Goal: Task Accomplishment & Management: Complete application form

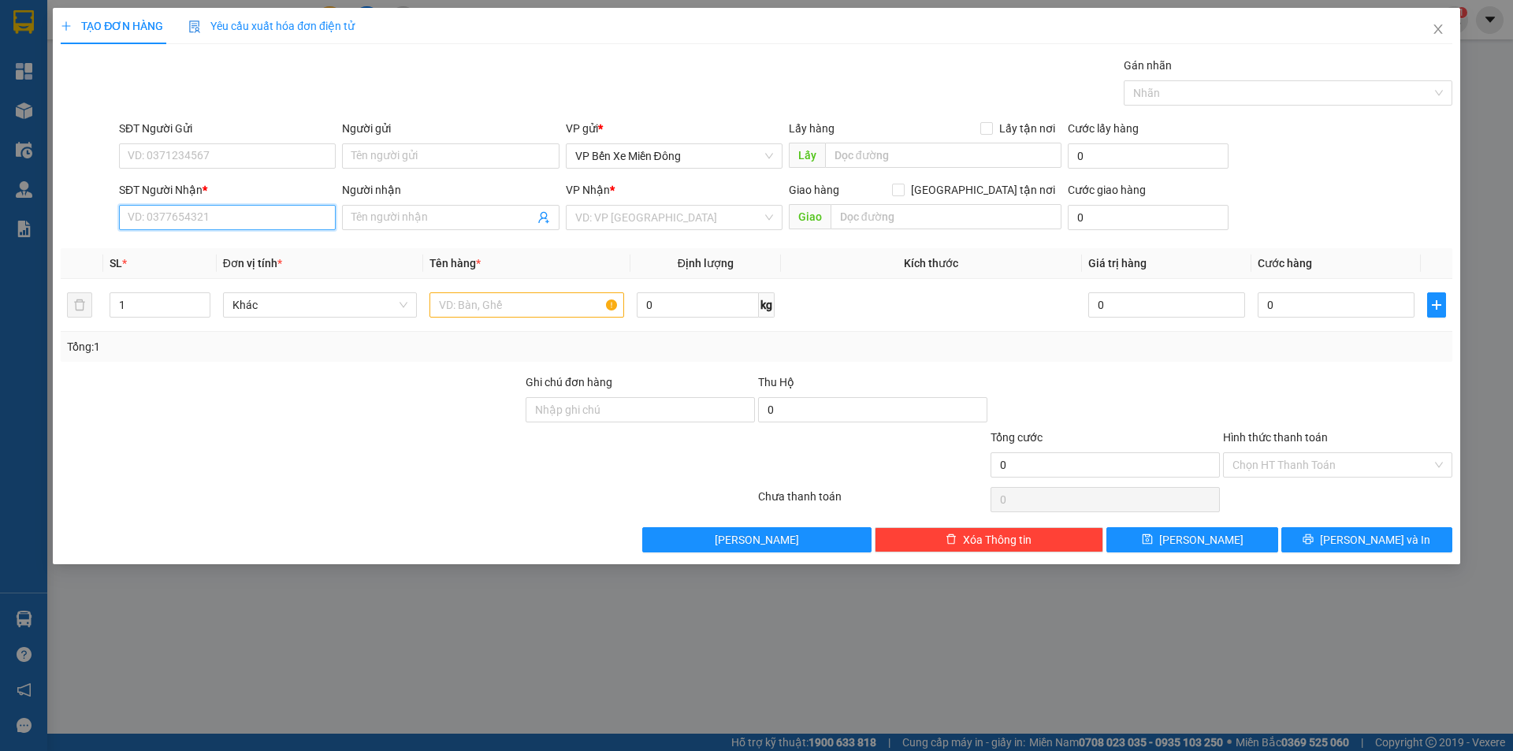
click at [224, 208] on input "SĐT Người Nhận *" at bounding box center [227, 217] width 217 height 25
type input "0912404444"
click at [469, 224] on input "Người nhận" at bounding box center [442, 217] width 182 height 17
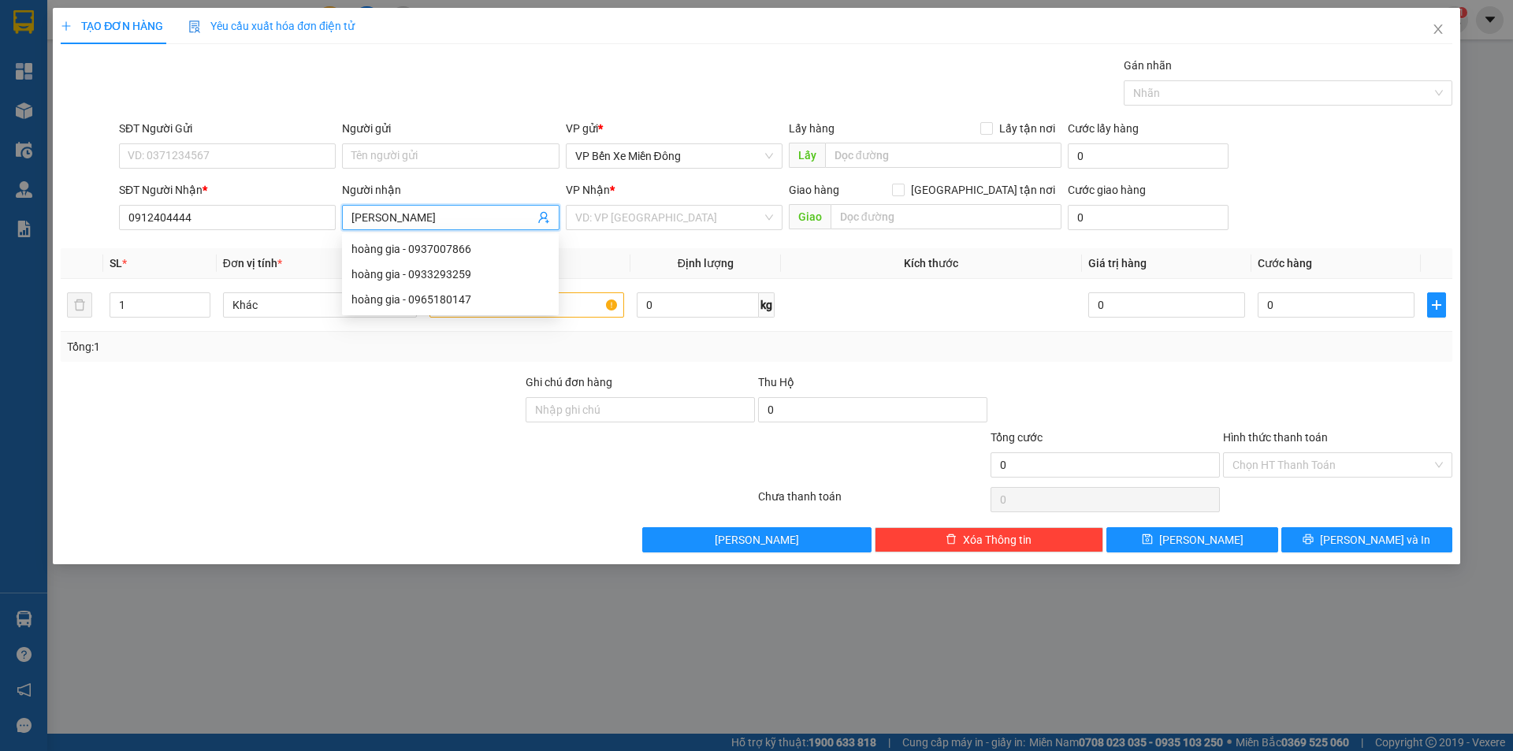
type input "[PERSON_NAME]"
click at [619, 203] on div "VP Nhận *" at bounding box center [674, 193] width 217 height 24
click at [469, 208] on span "[PERSON_NAME]" at bounding box center [450, 217] width 217 height 25
click at [428, 250] on div "hoàng gia - 0937007866" at bounding box center [450, 248] width 198 height 17
type input "0937007866"
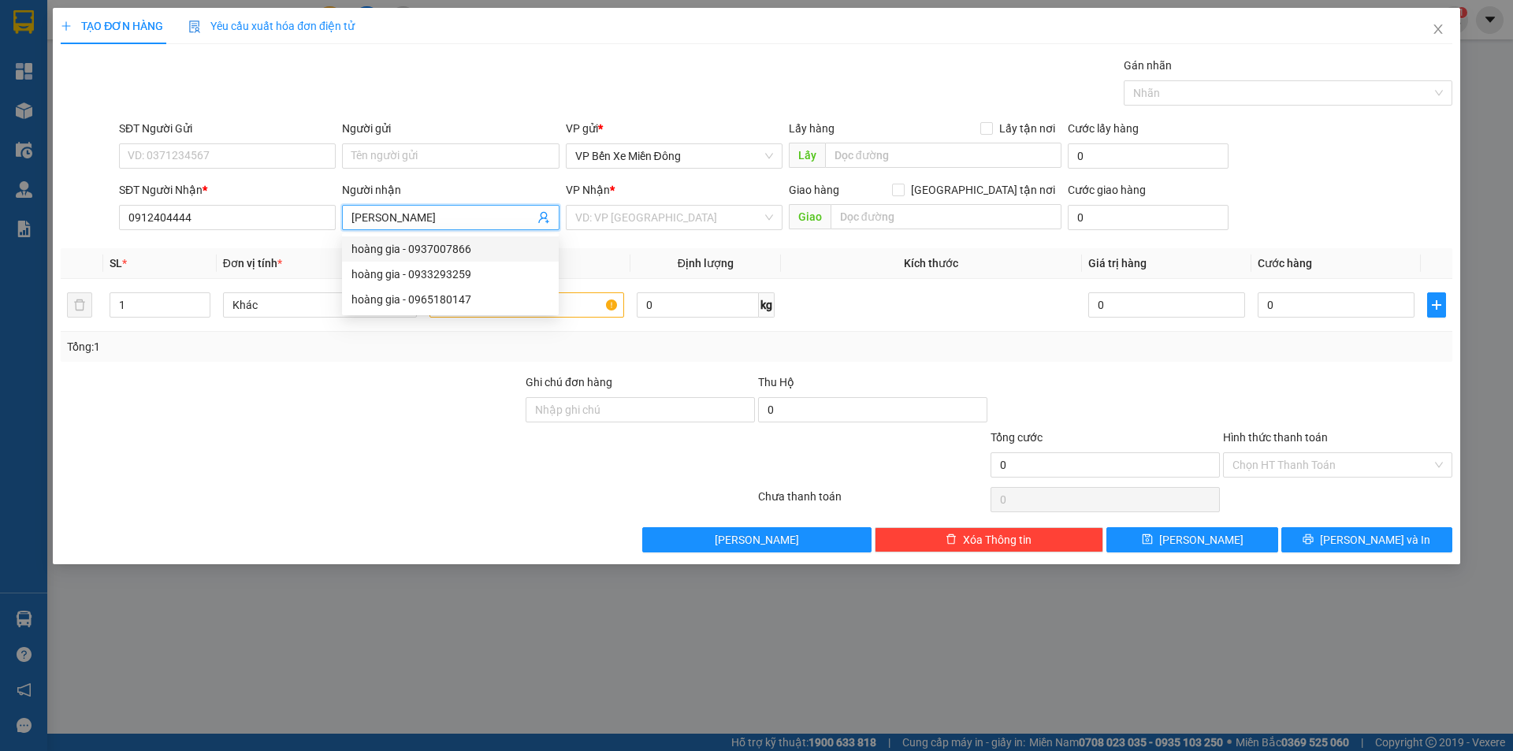
type input "hoàng gia"
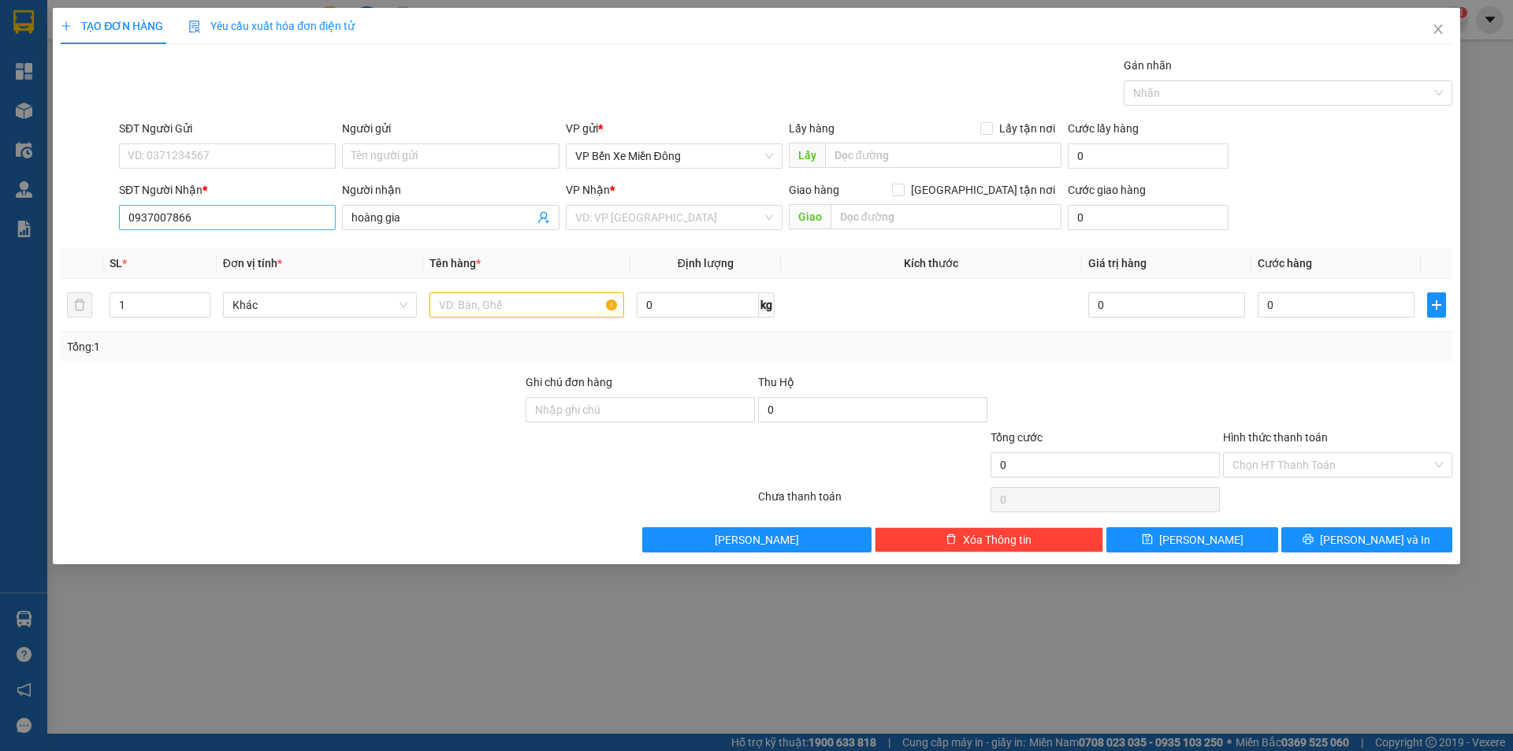
drag, startPoint x: 173, startPoint y: 212, endPoint x: 139, endPoint y: 222, distance: 36.2
click at [135, 222] on div "SĐT Người Nhận * 0937007866" at bounding box center [227, 208] width 217 height 55
drag, startPoint x: 207, startPoint y: 215, endPoint x: 80, endPoint y: 248, distance: 131.9
click at [80, 248] on div "Transit Pickup Surcharge Ids Transit Deliver Surcharge Ids Transit Deliver Surc…" at bounding box center [757, 305] width 1392 height 496
click at [260, 146] on input "SĐT Người Gửi" at bounding box center [227, 155] width 217 height 25
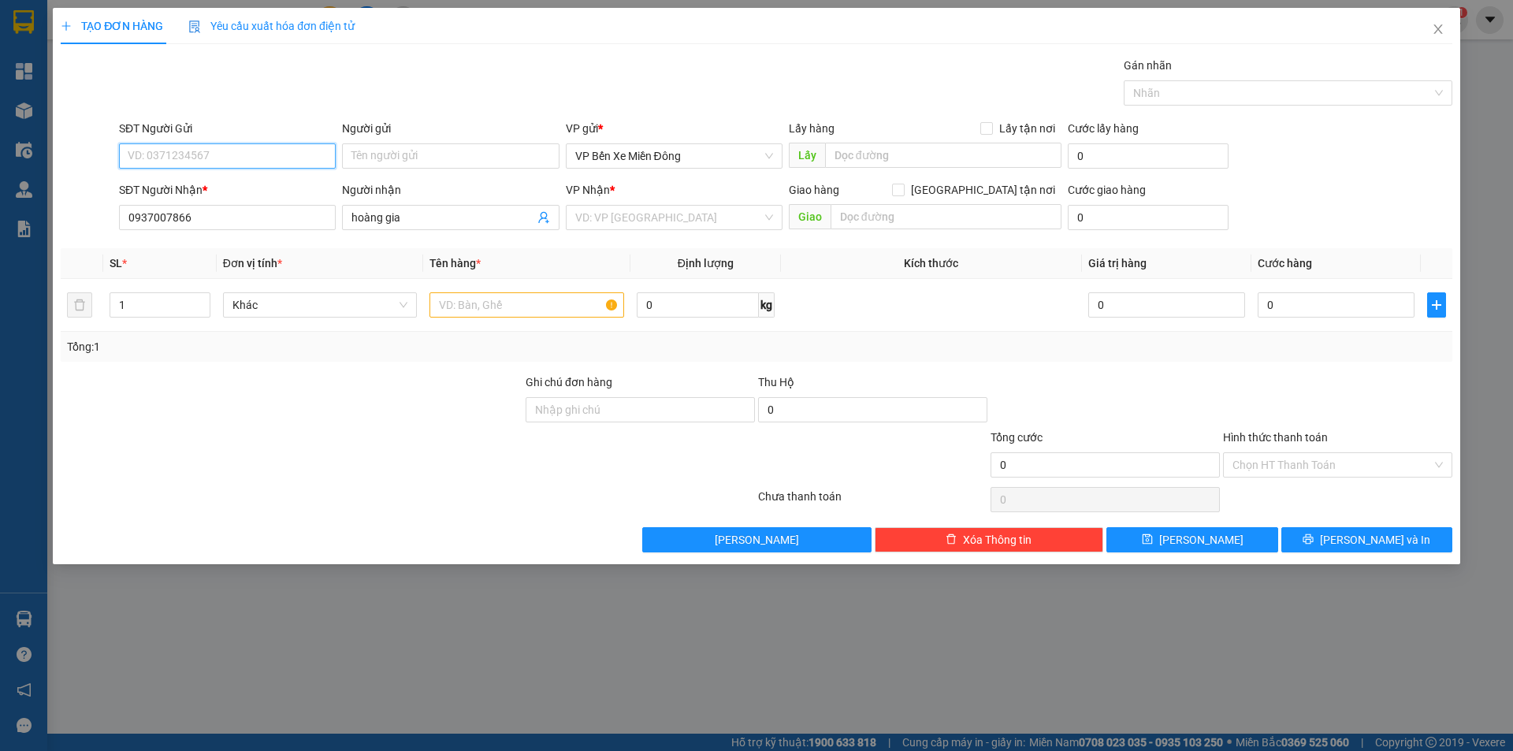
paste input "0937007866"
type input "0937007866"
click at [422, 221] on input "hoàng gia" at bounding box center [442, 217] width 182 height 17
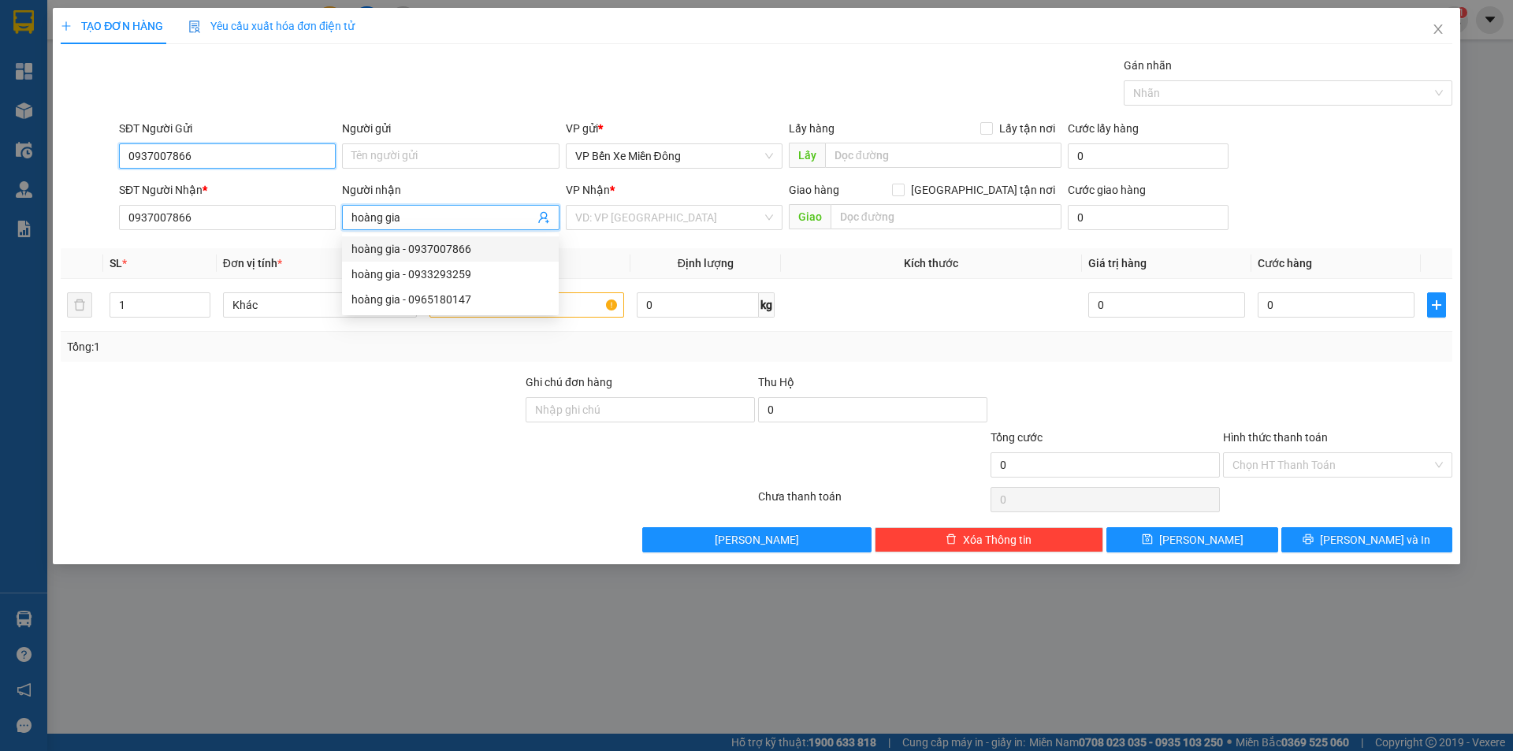
click at [247, 153] on input "0937007866" at bounding box center [227, 155] width 217 height 25
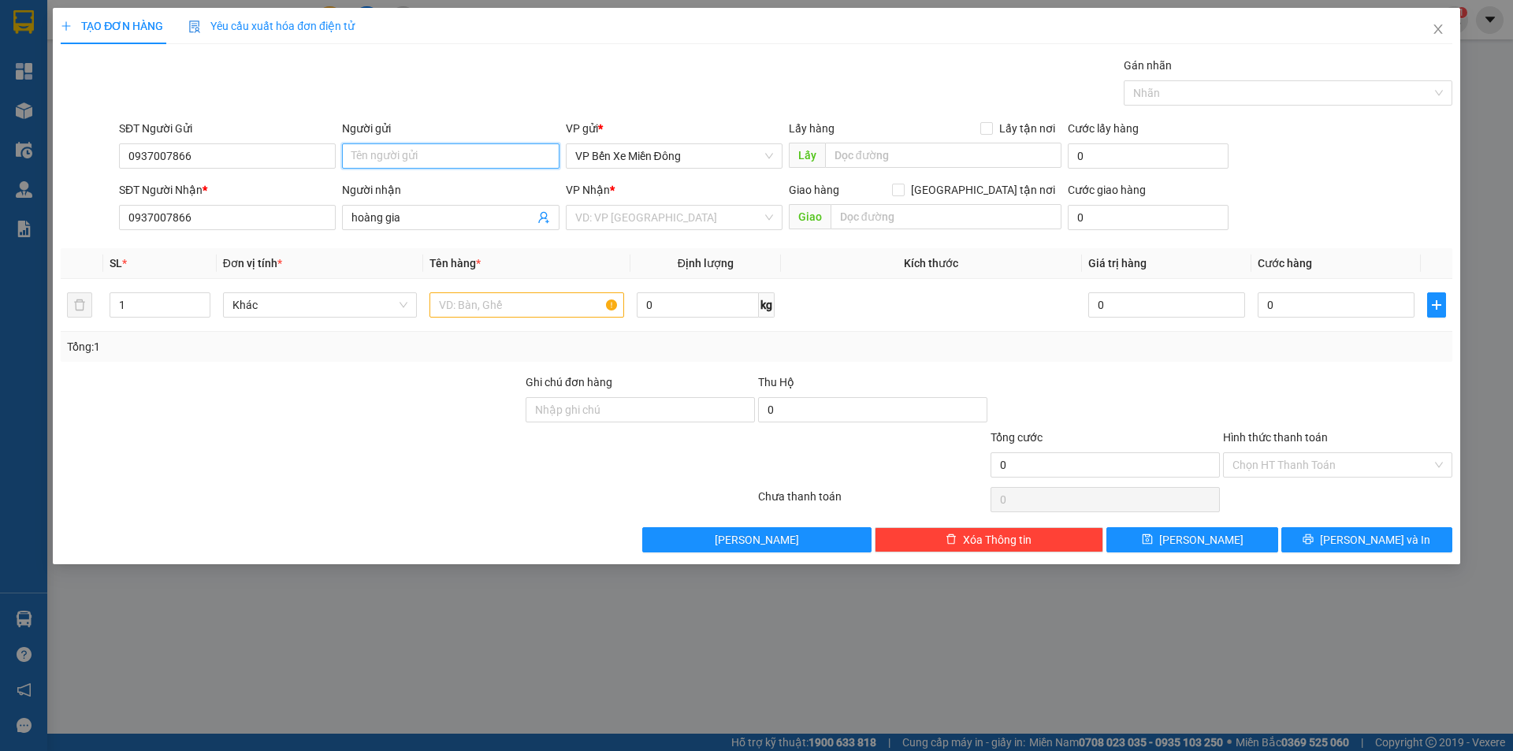
click at [390, 157] on input "Người gửi" at bounding box center [450, 155] width 217 height 25
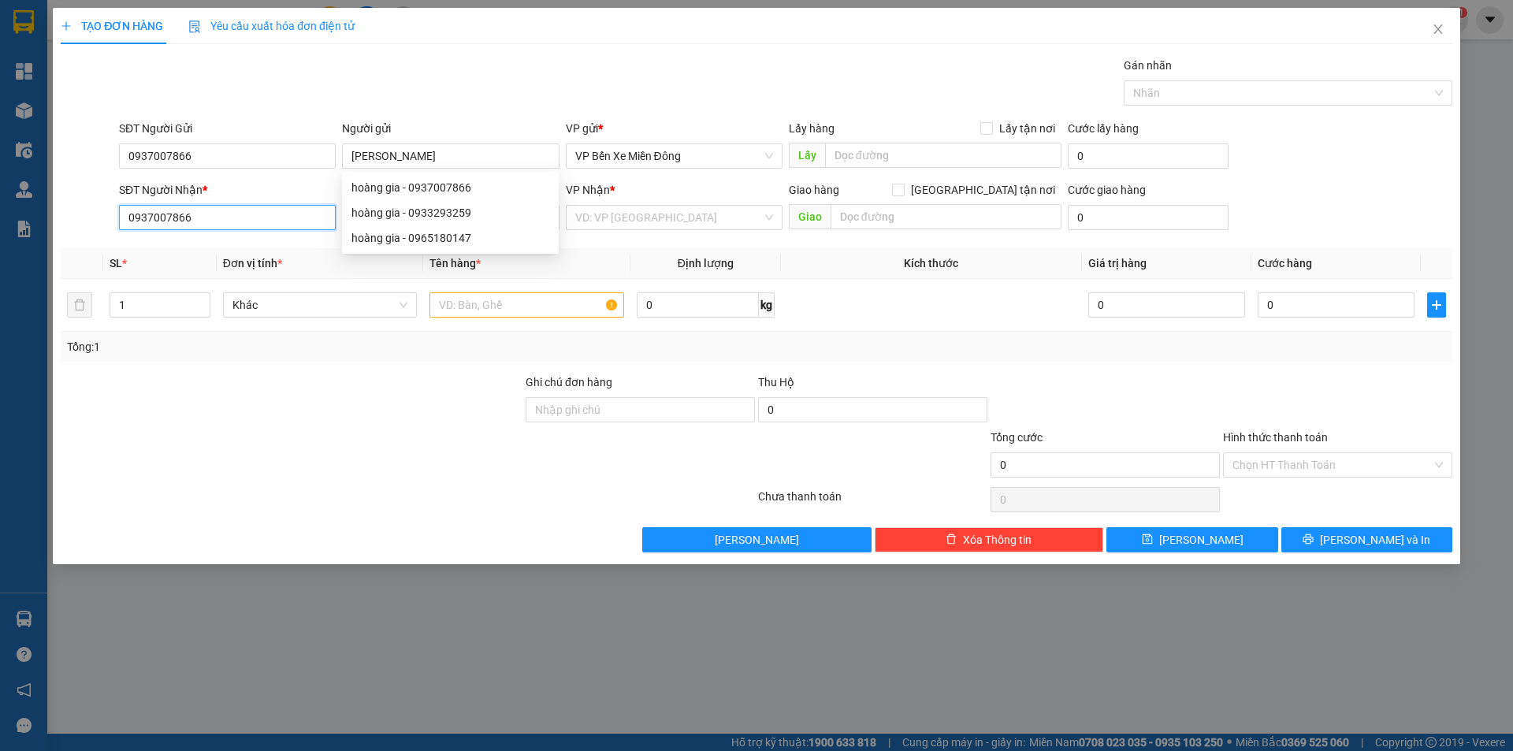
click at [227, 213] on input "0937007866" at bounding box center [227, 217] width 217 height 25
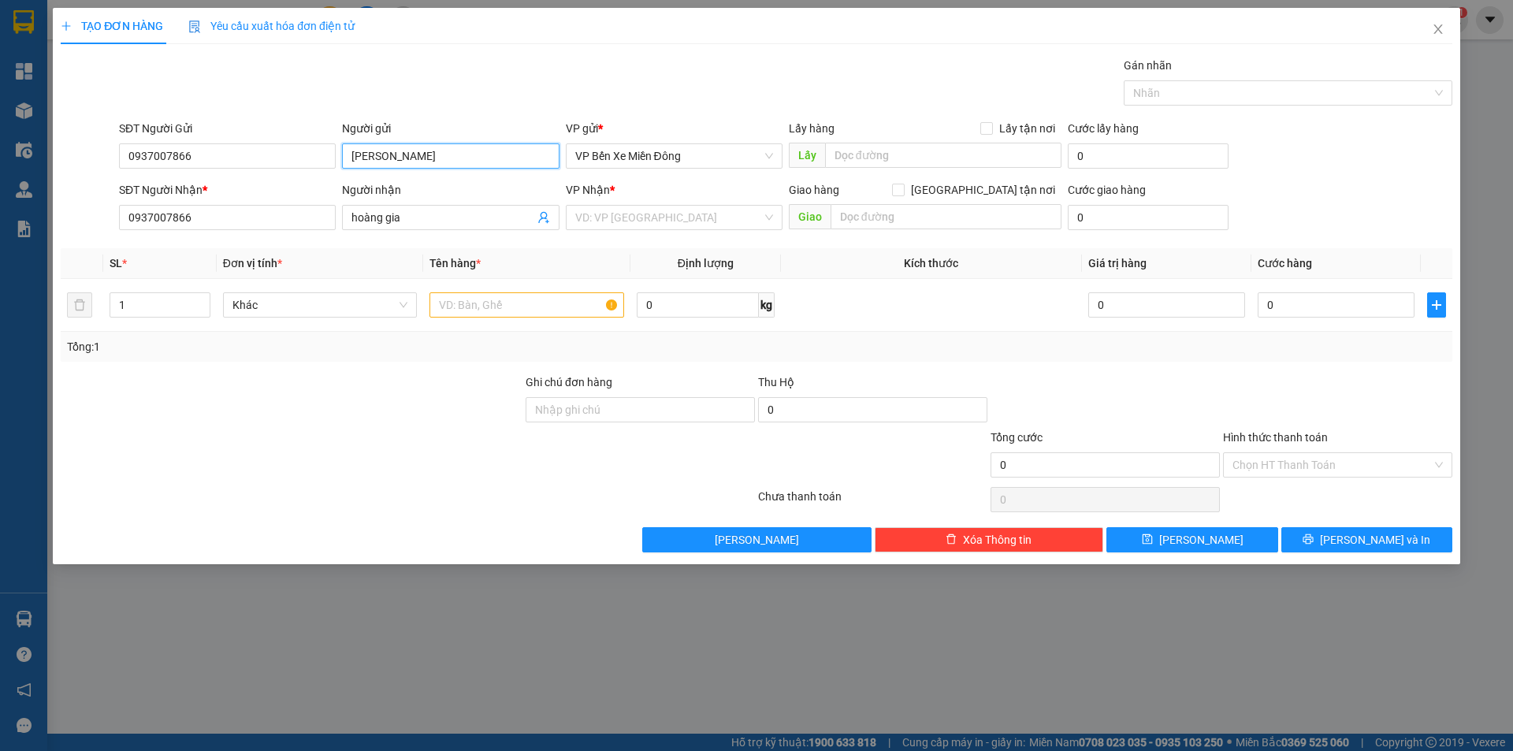
click at [444, 147] on input "[PERSON_NAME]" at bounding box center [450, 155] width 217 height 25
click at [429, 185] on div "hoàng gia - 0937007866" at bounding box center [450, 187] width 198 height 17
type input "hoàng gia"
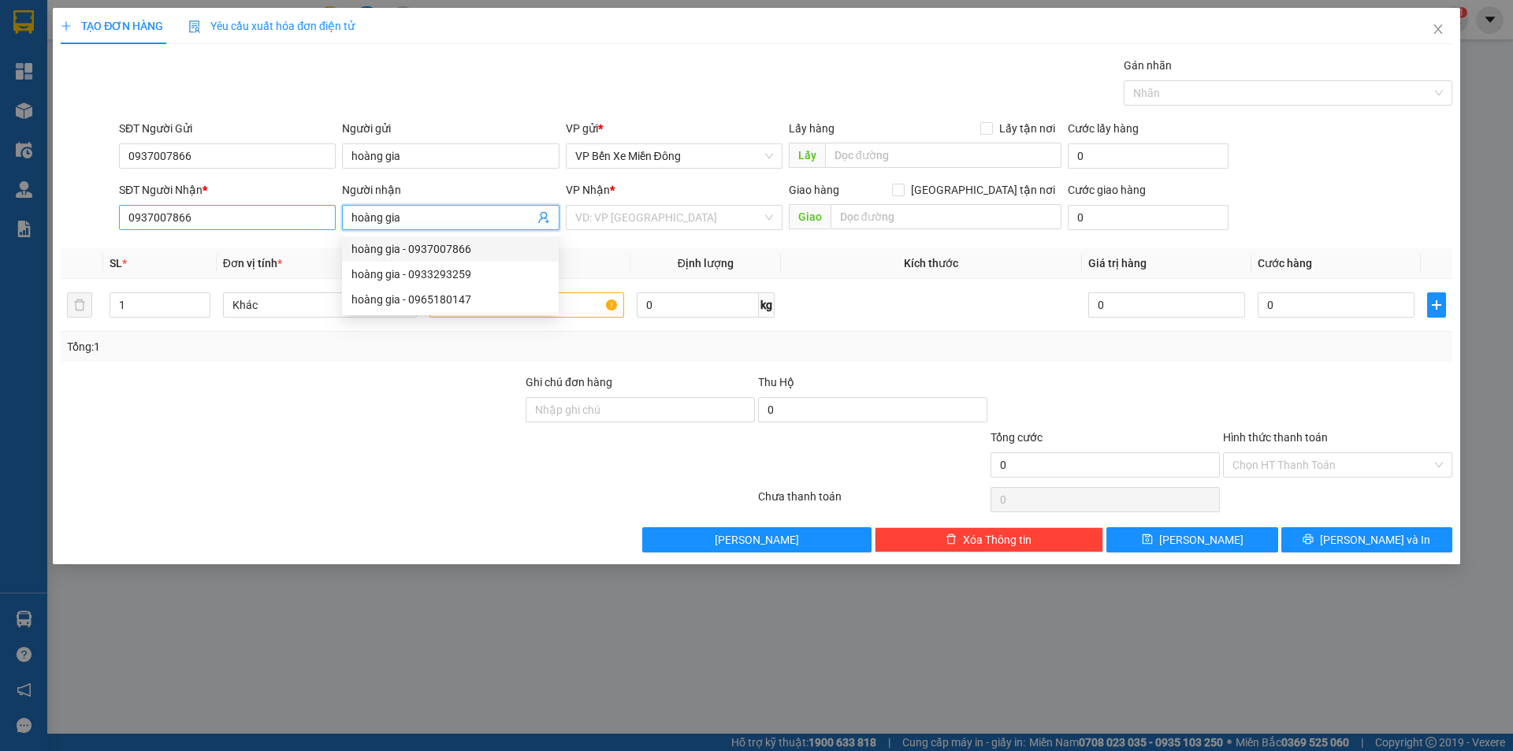
drag, startPoint x: 425, startPoint y: 221, endPoint x: 312, endPoint y: 226, distance: 112.8
click at [312, 225] on div "SĐT Người Nhận * 0937007866 Người nhận hoàng gia VP Nhận * VD: VP [GEOGRAPHIC_D…" at bounding box center [786, 208] width 1340 height 55
type input "gara thanh"
click at [392, 247] on div "[PERSON_NAME] - 0909834824" at bounding box center [450, 248] width 198 height 17
type input "0909834824"
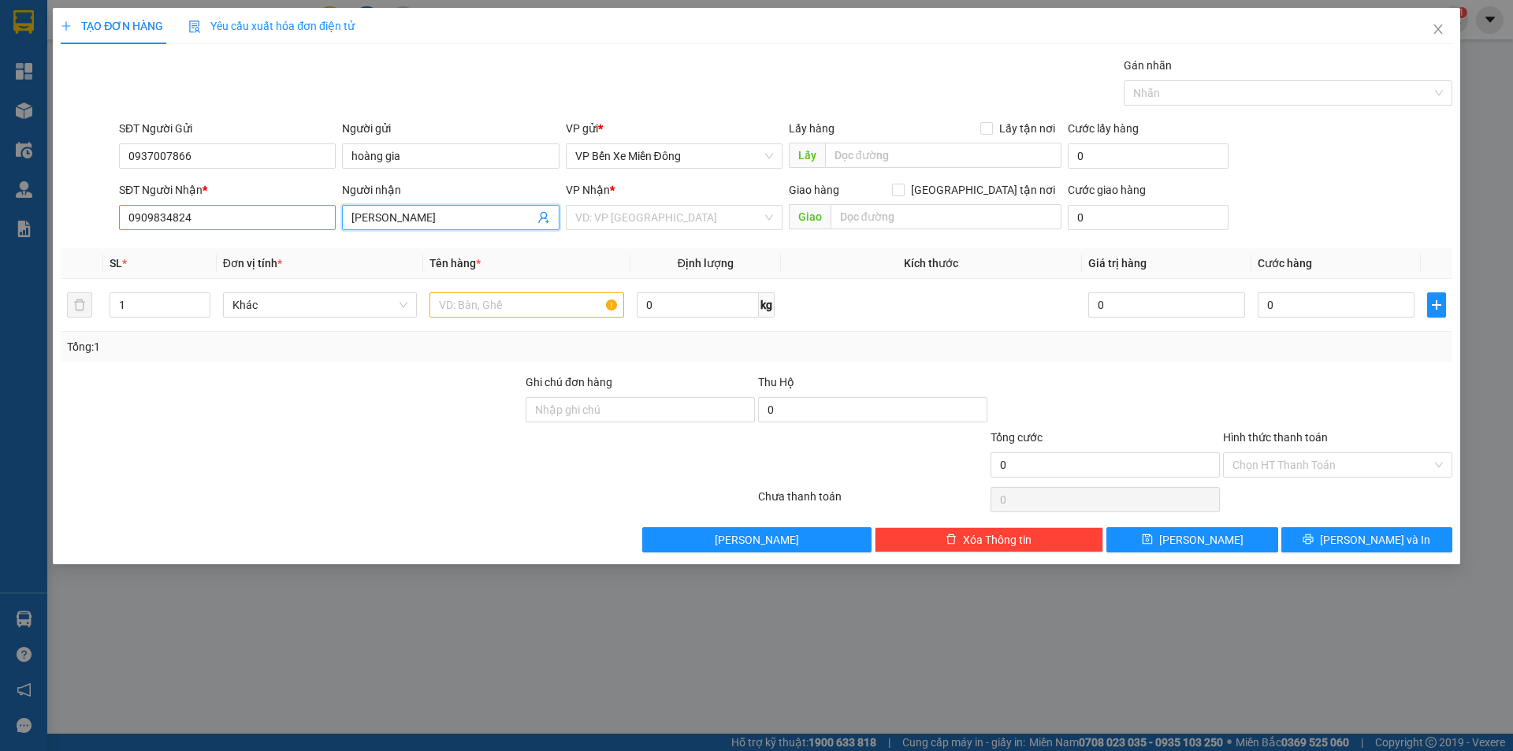
type input "[PERSON_NAME]"
drag, startPoint x: 206, startPoint y: 221, endPoint x: 67, endPoint y: 212, distance: 139.0
click at [67, 212] on div "SĐT Người Nhận * 0909834824 0909834824 Người nhận gara thanh hải VP Nhận * VD: …" at bounding box center [756, 208] width 1395 height 55
type input "0949476847"
click at [140, 248] on div "0949476847 - [PERSON_NAME][GEOGRAPHIC_DATA]" at bounding box center [259, 248] width 262 height 17
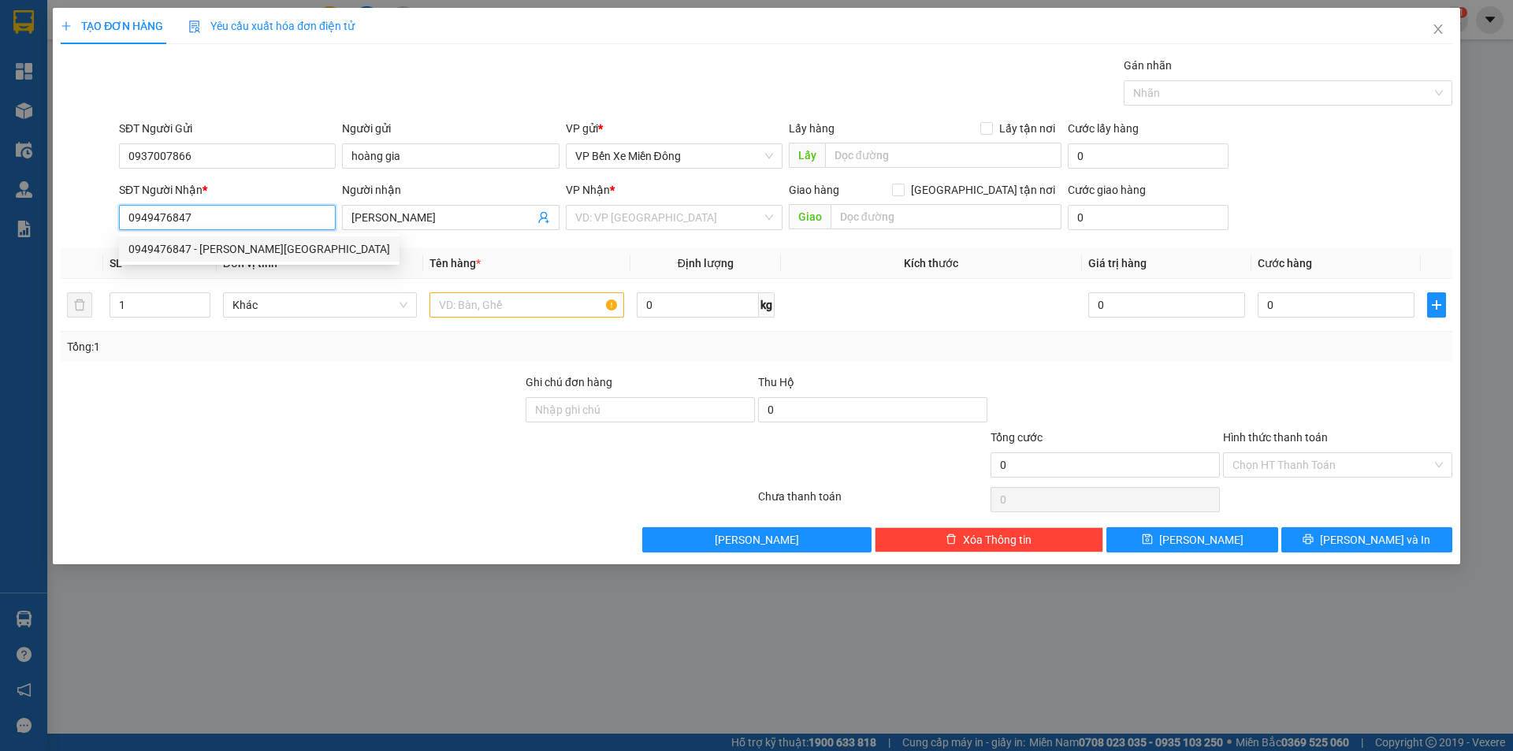
type input "Thanh Hải Auto"
type input "0949476847"
click at [513, 292] on div at bounding box center [526, 305] width 195 height 32
click at [506, 303] on input "text" at bounding box center [526, 304] width 195 height 25
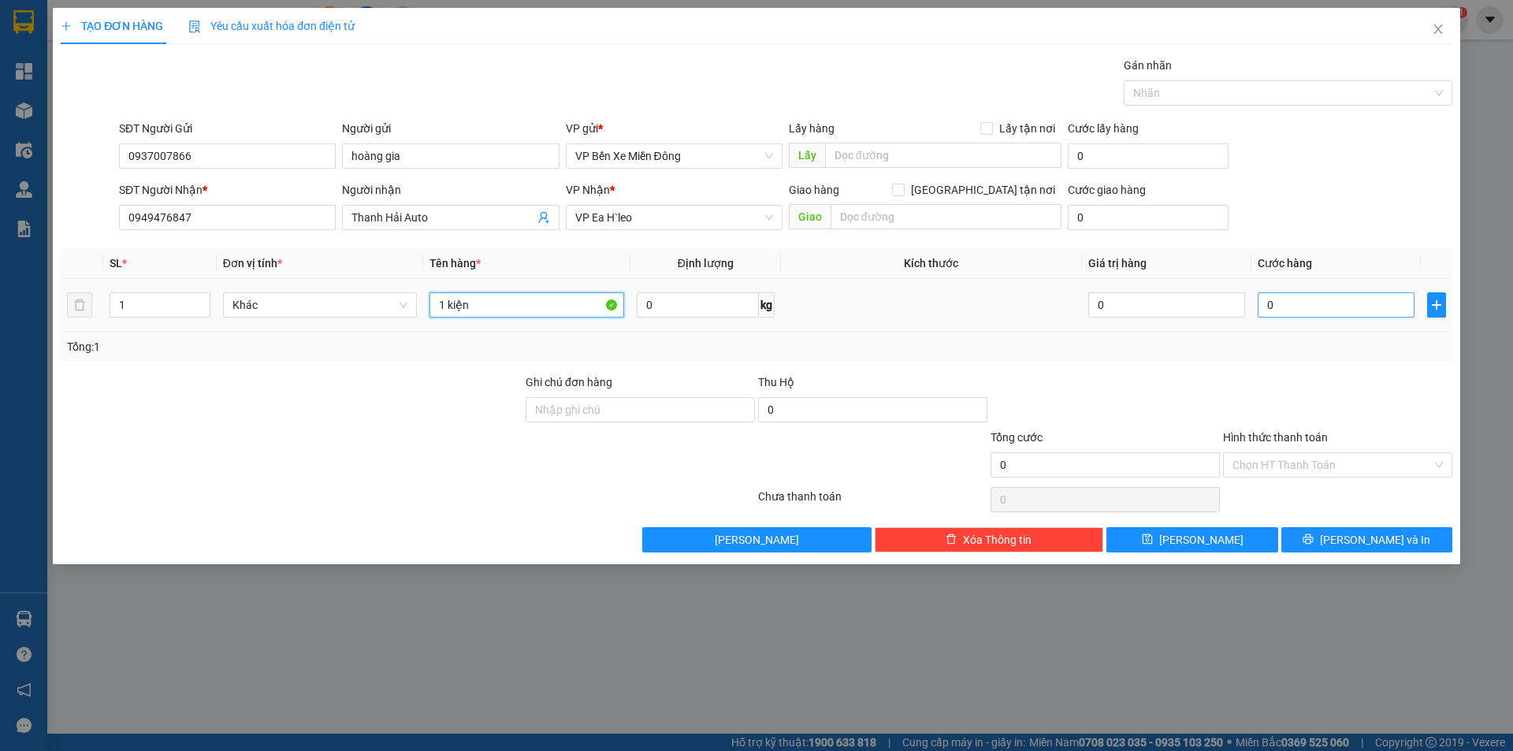
type input "1 kiện"
click at [1301, 310] on input "0" at bounding box center [1336, 304] width 157 height 25
type input "4"
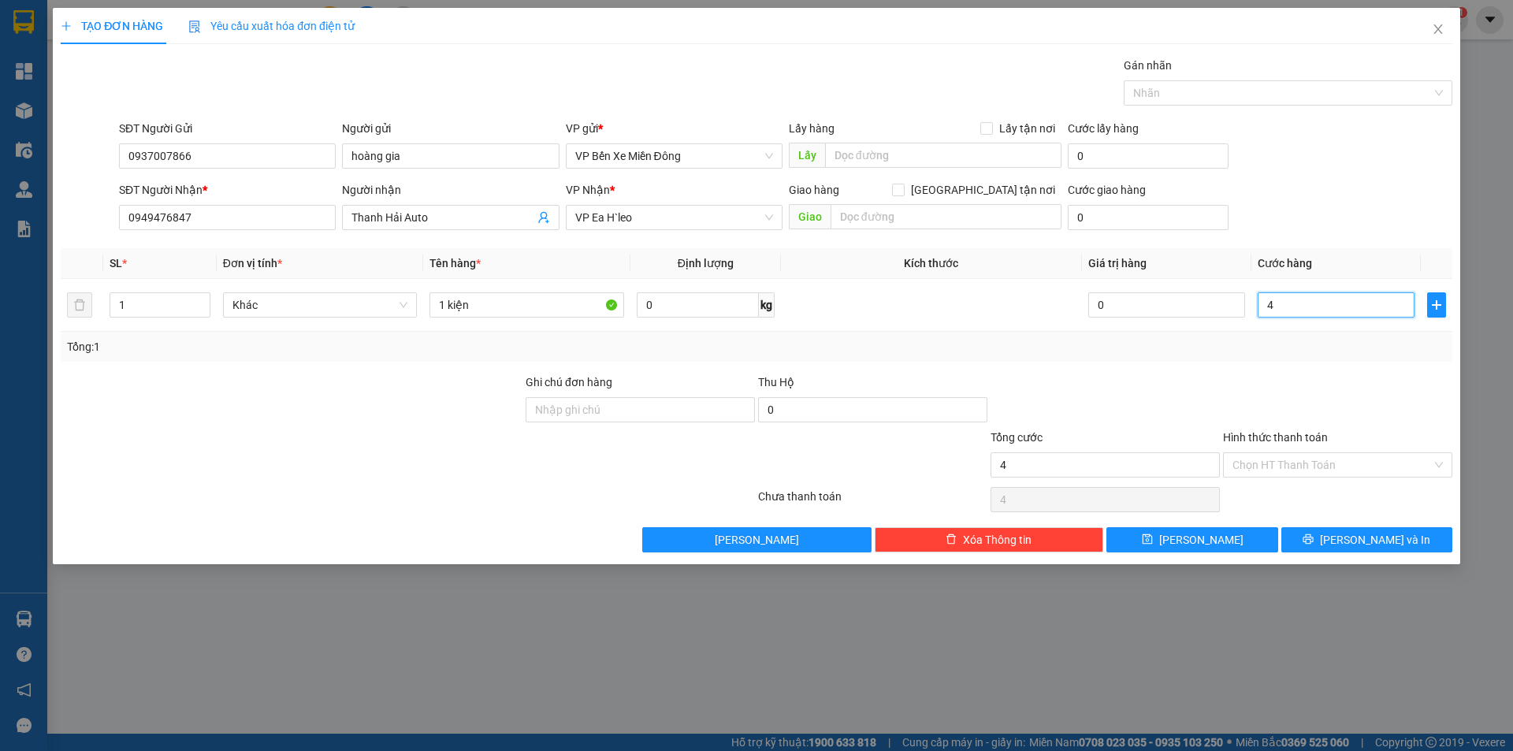
type input "40"
type input "400"
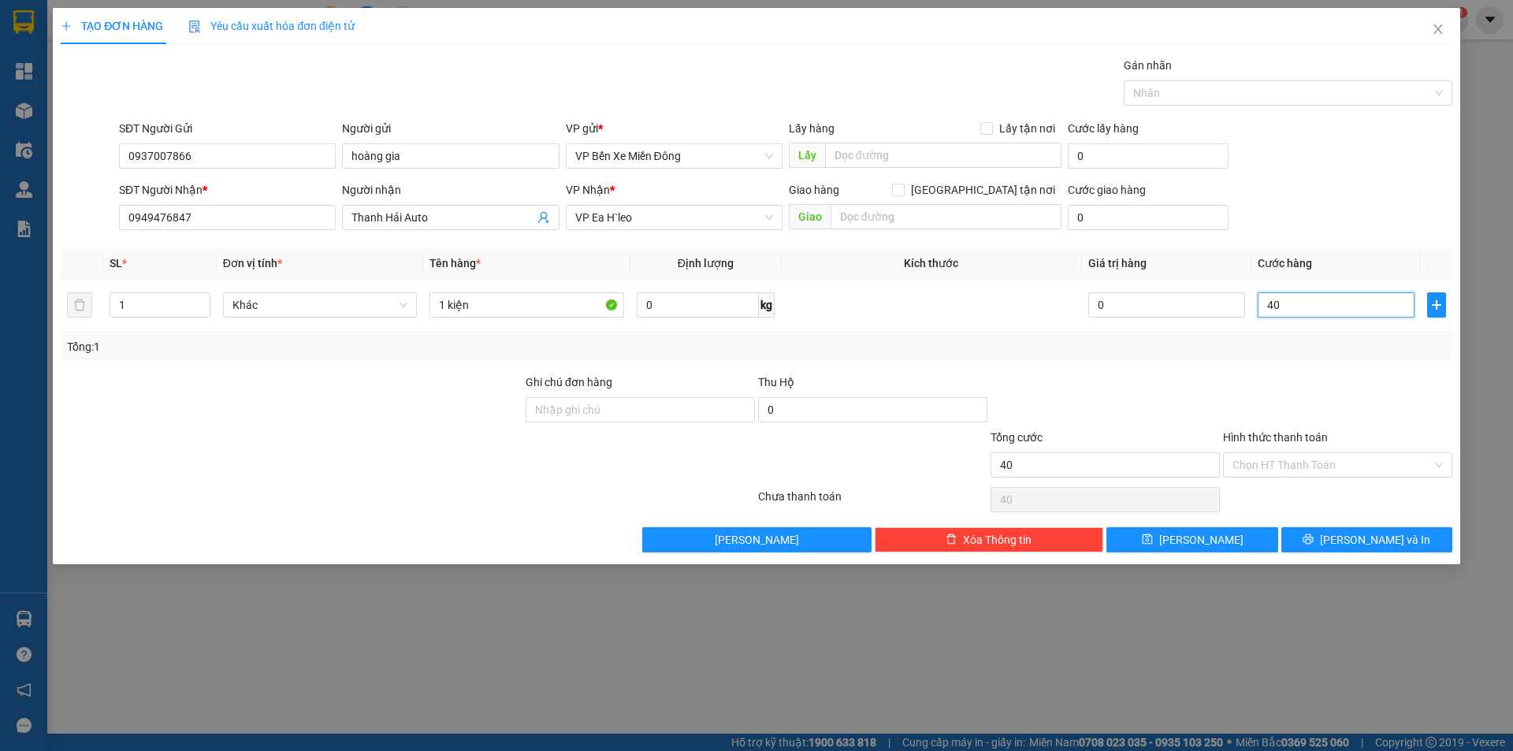
type input "400"
type input "4.000"
type input "40.000"
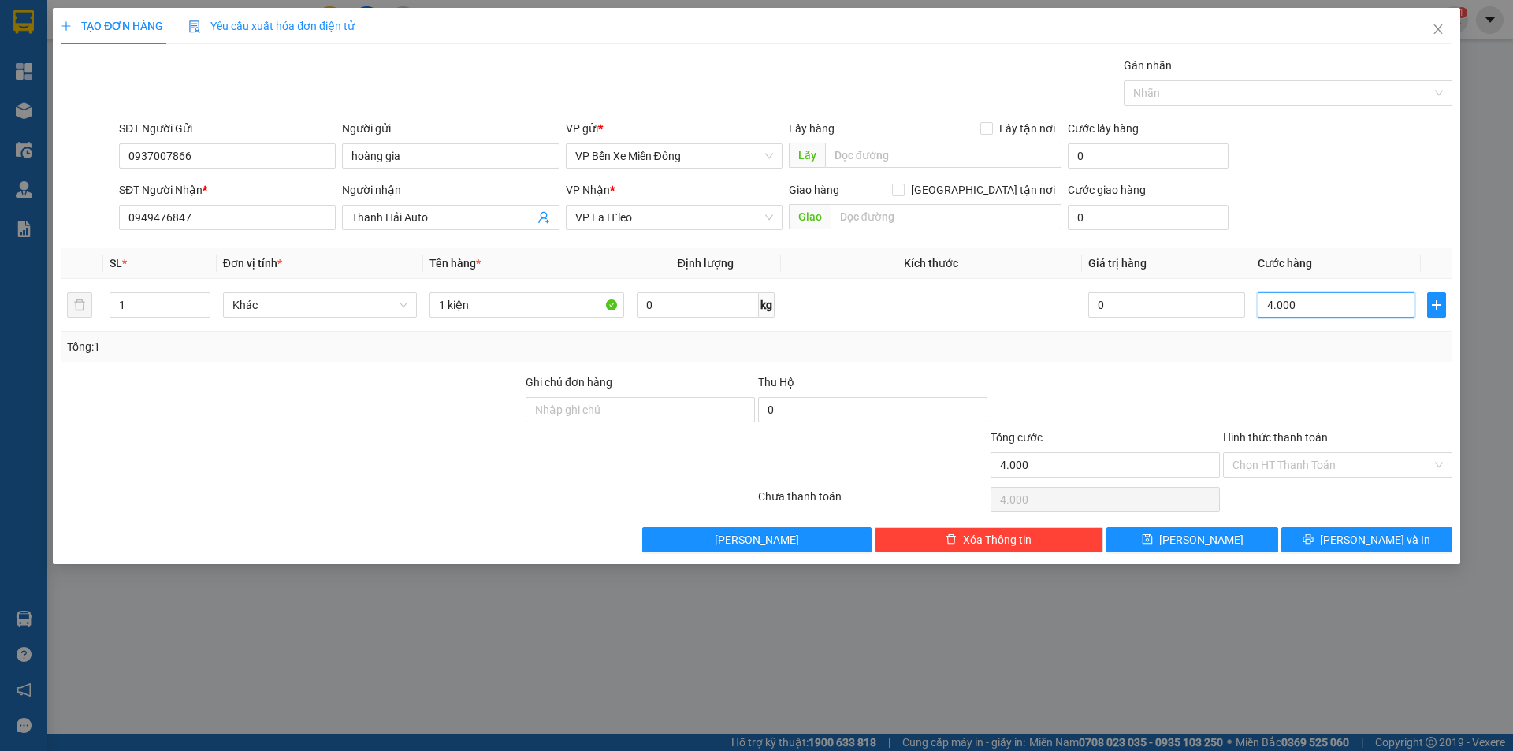
type input "40.000"
drag, startPoint x: 427, startPoint y: 377, endPoint x: 443, endPoint y: 376, distance: 15.8
click at [429, 377] on div at bounding box center [291, 400] width 465 height 55
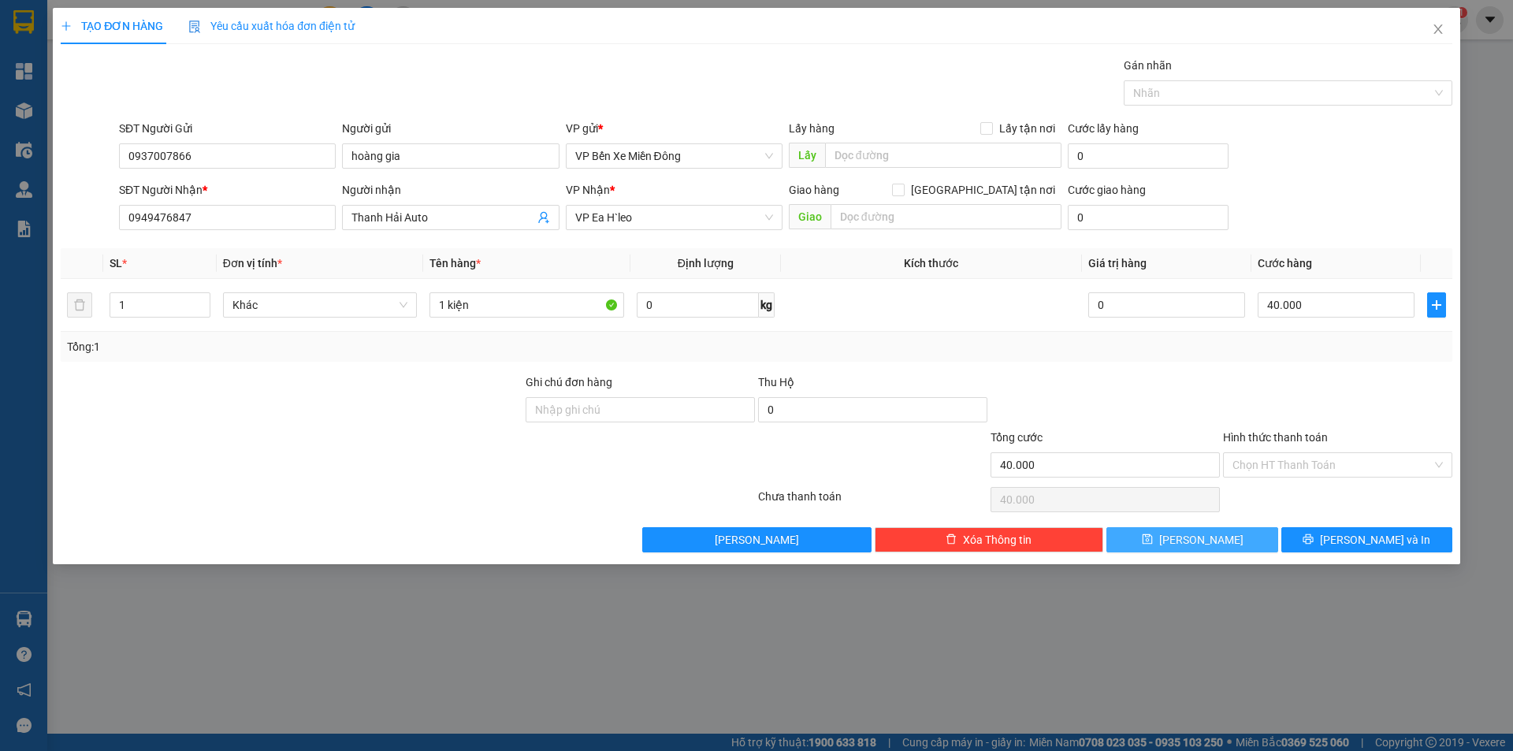
click at [1153, 544] on icon "save" at bounding box center [1147, 538] width 11 height 11
type input "0"
click at [196, 156] on input "SĐT Người Gửi" at bounding box center [227, 155] width 217 height 25
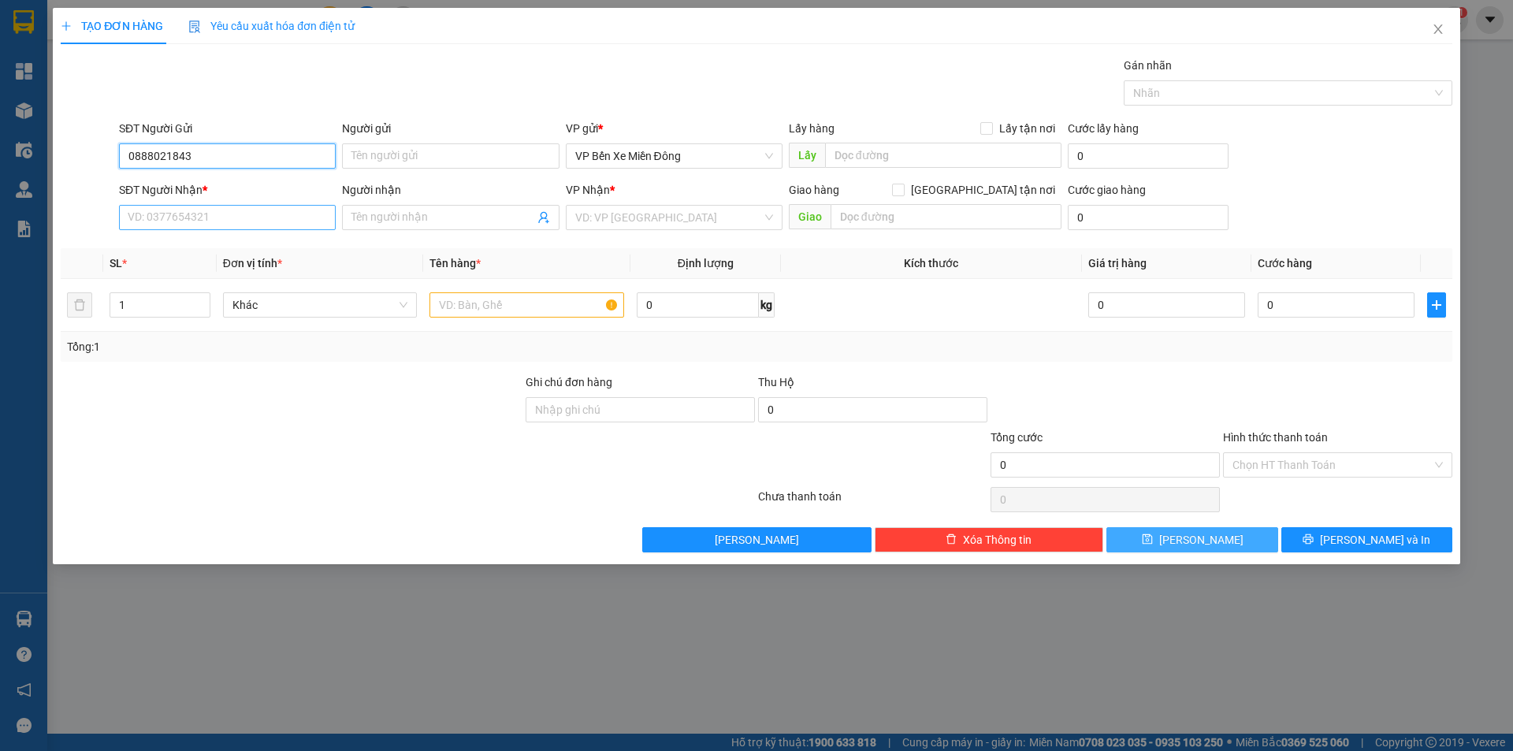
type input "0888021843"
click at [180, 212] on input "SĐT Người Nhận *" at bounding box center [227, 217] width 217 height 25
type input "0917249124"
click at [756, 206] on input "search" at bounding box center [668, 218] width 187 height 24
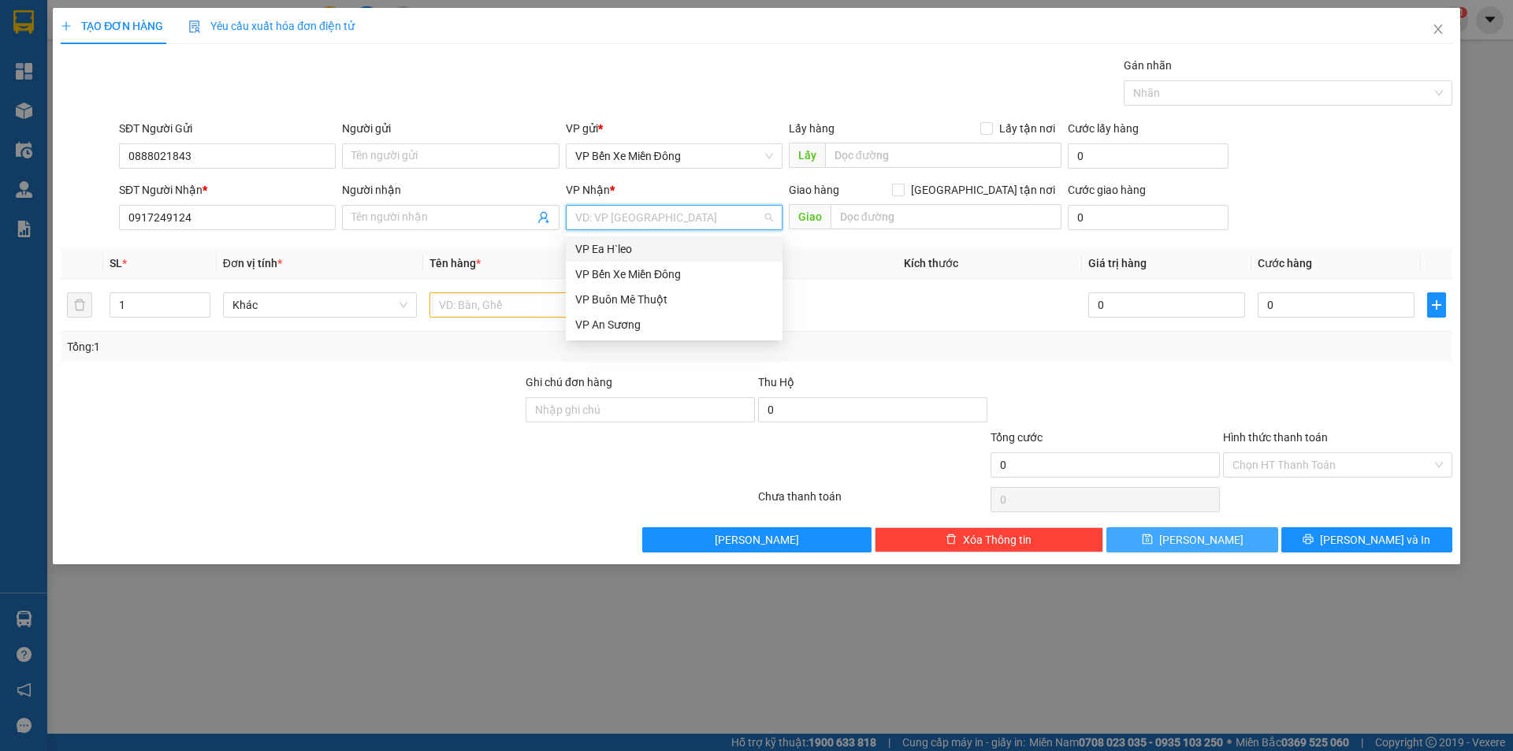
click at [723, 245] on div "VP Ea H`leo" at bounding box center [674, 248] width 198 height 17
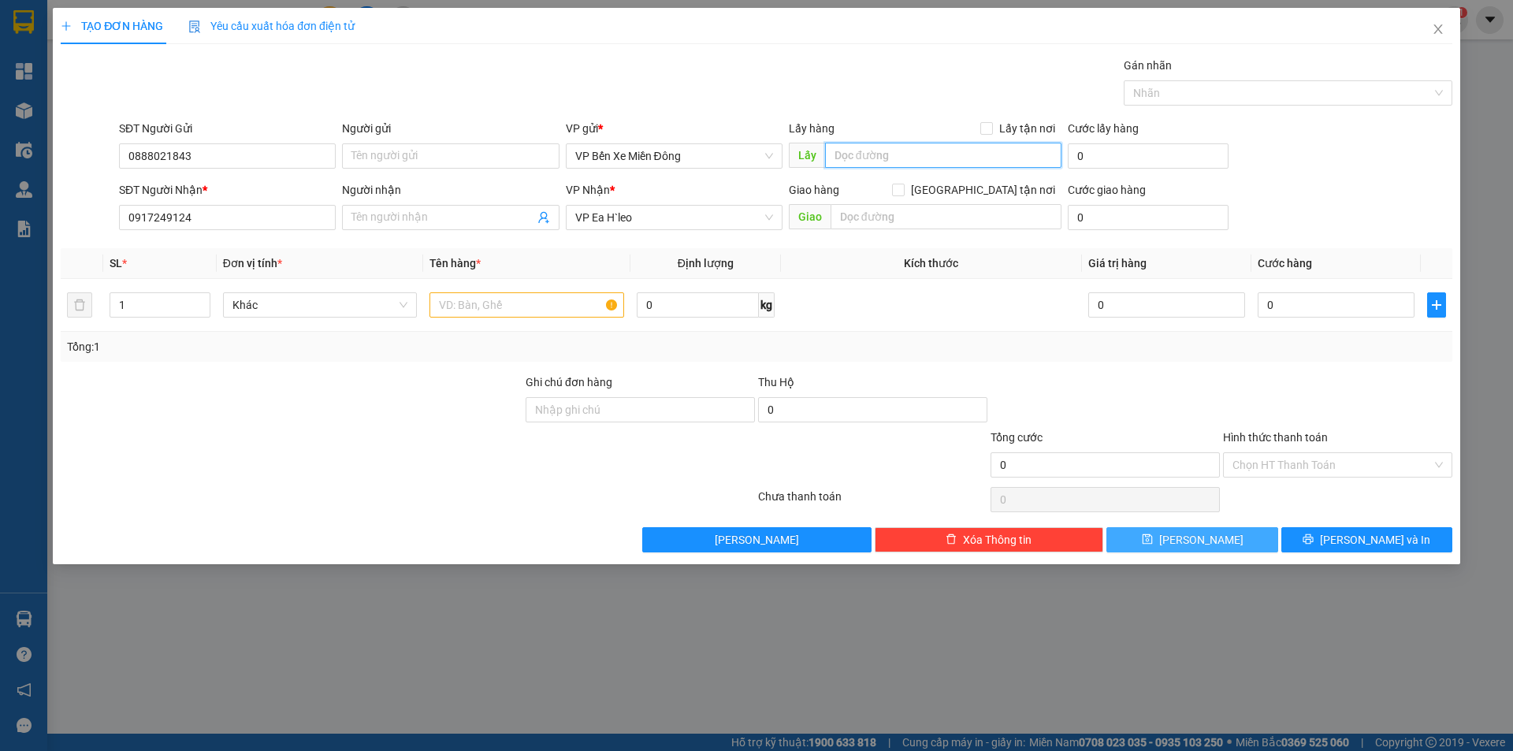
click at [960, 162] on input "text" at bounding box center [943, 155] width 236 height 25
type input "Cây xăng [PERSON_NAME]"
click at [548, 301] on input "text" at bounding box center [526, 304] width 195 height 25
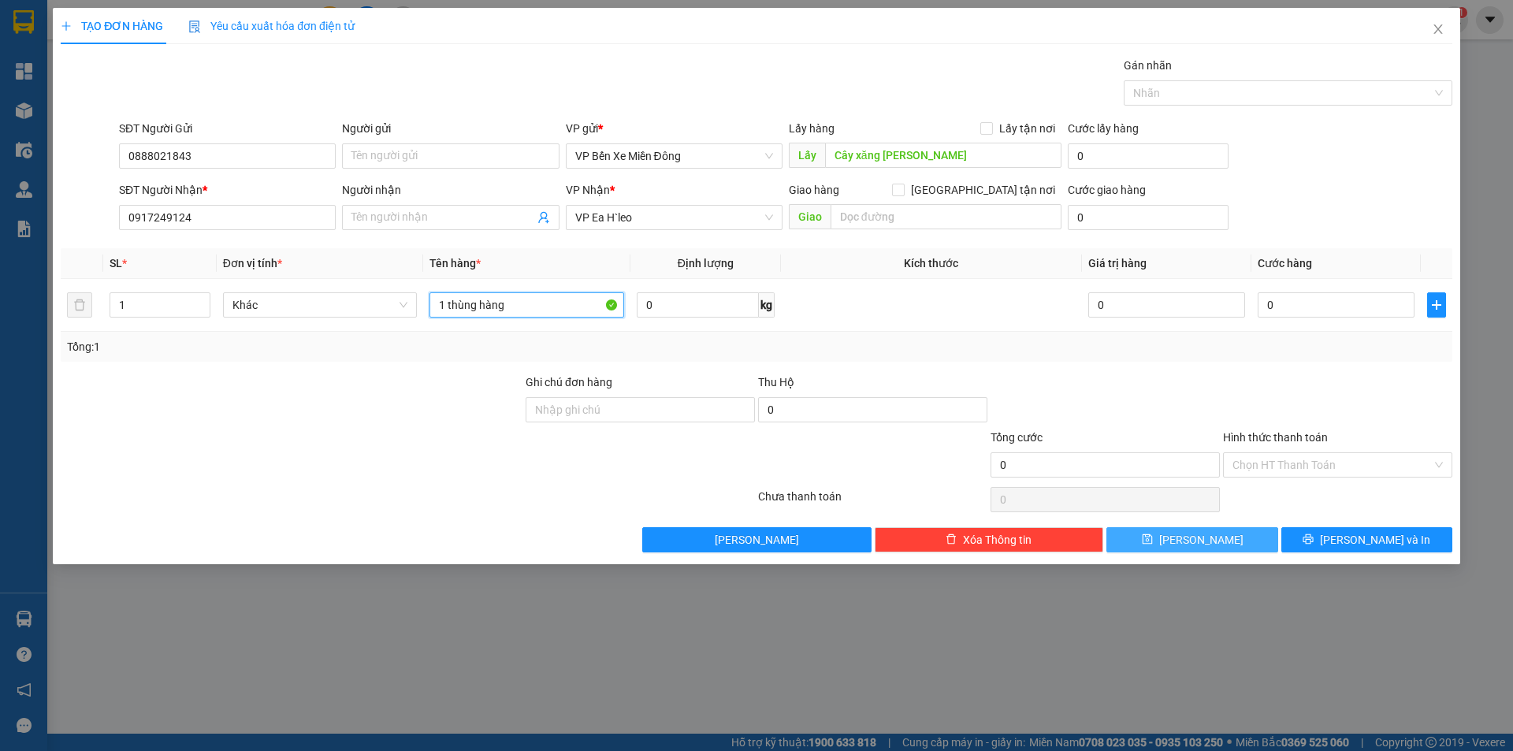
type input "1 thùng hàng"
click at [1153, 543] on icon "save" at bounding box center [1147, 538] width 11 height 11
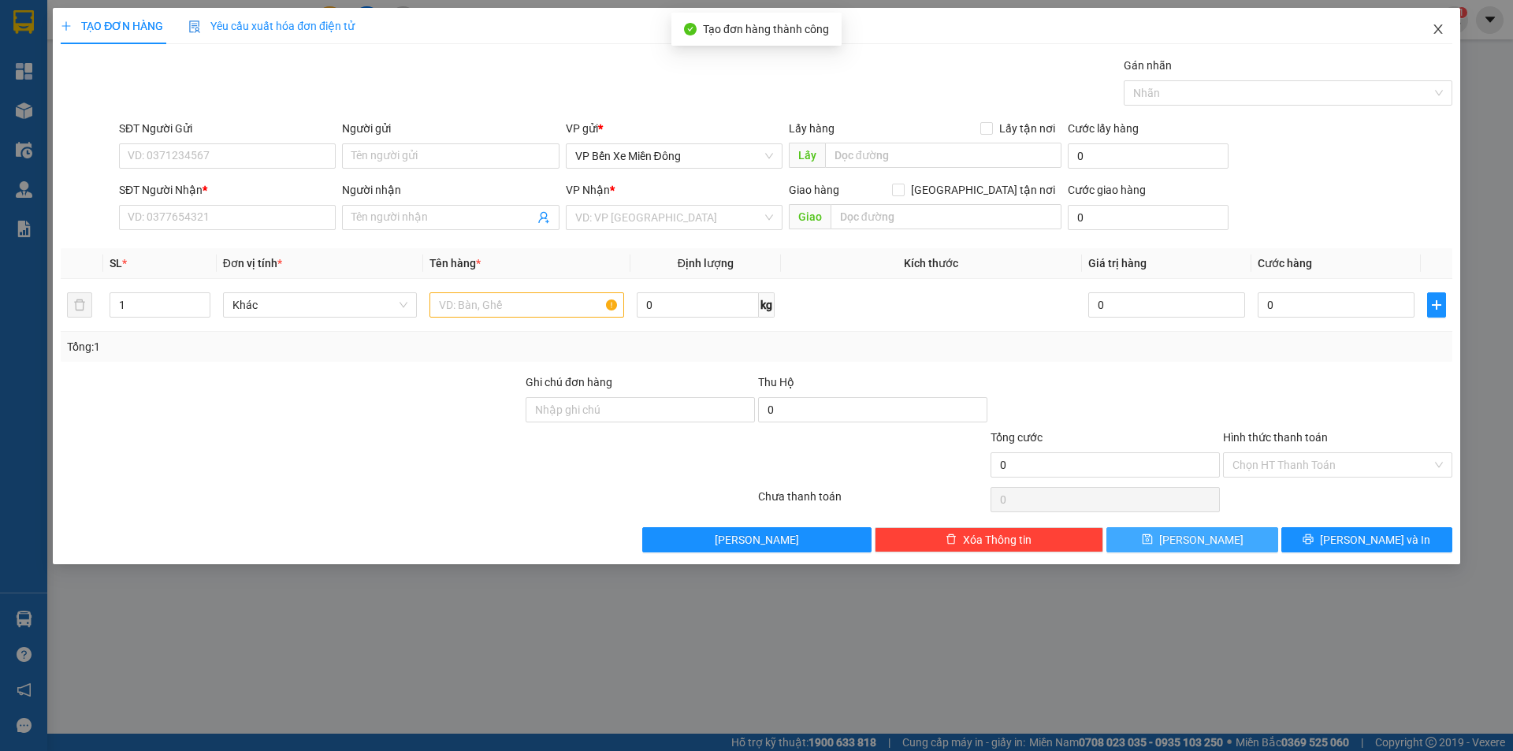
click at [1432, 27] on icon "close" at bounding box center [1438, 29] width 13 height 13
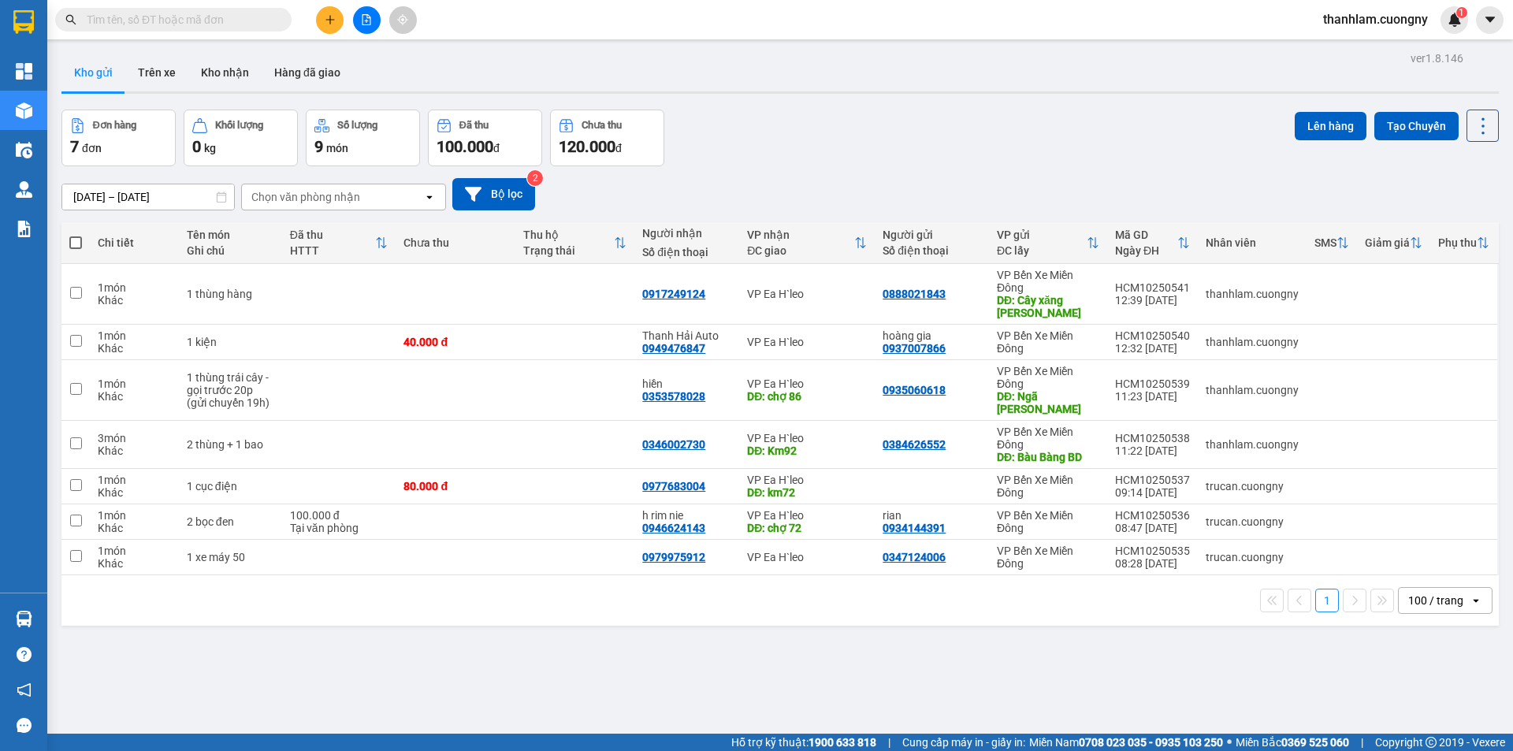
click at [306, 699] on div "ver 1.8.146 Kho gửi Trên xe Kho nhận Hàng đã giao Đơn hàng 7 đơn Khối lượng 0 k…" at bounding box center [780, 422] width 1450 height 751
click at [325, 15] on icon "plus" at bounding box center [330, 19] width 11 height 11
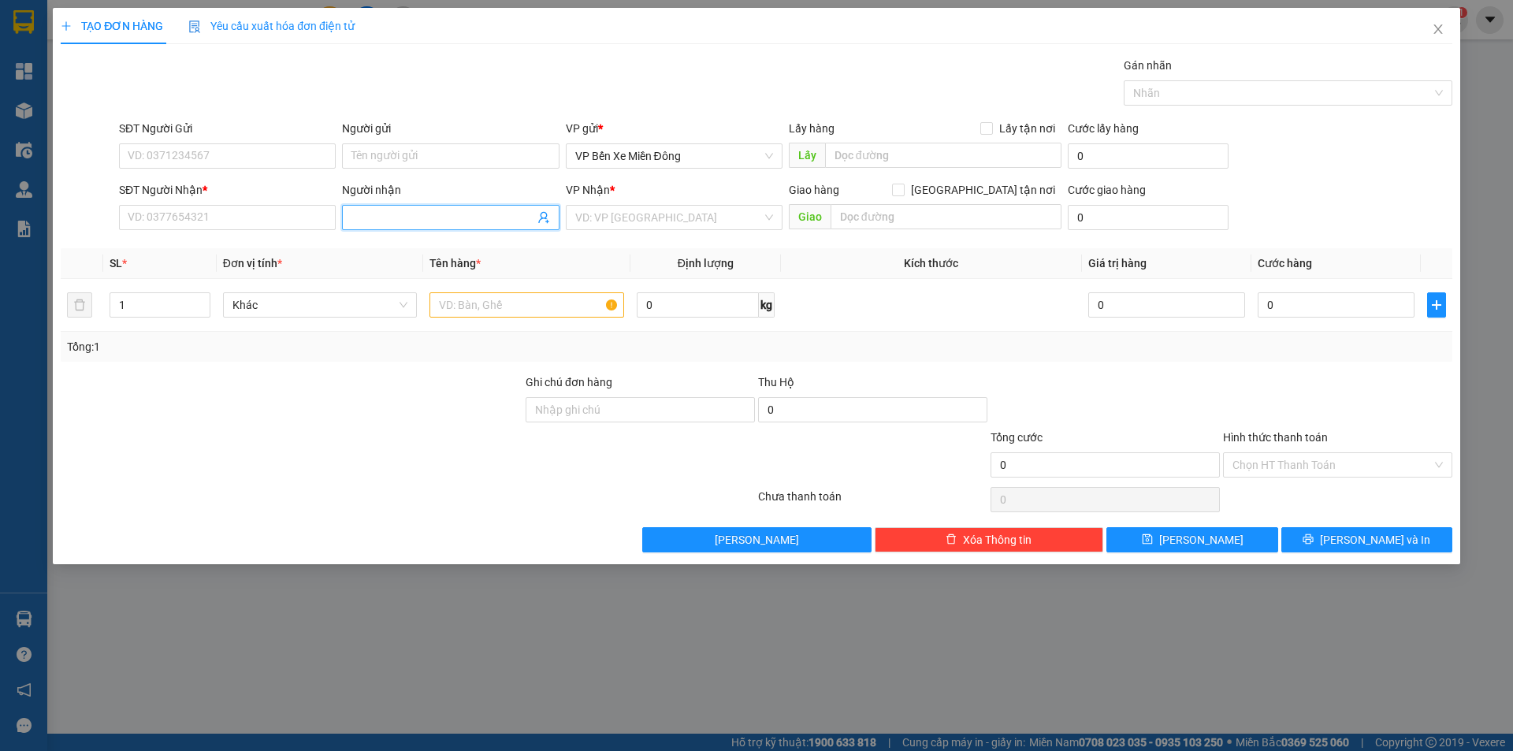
click at [405, 217] on input "Người nhận" at bounding box center [442, 217] width 182 height 17
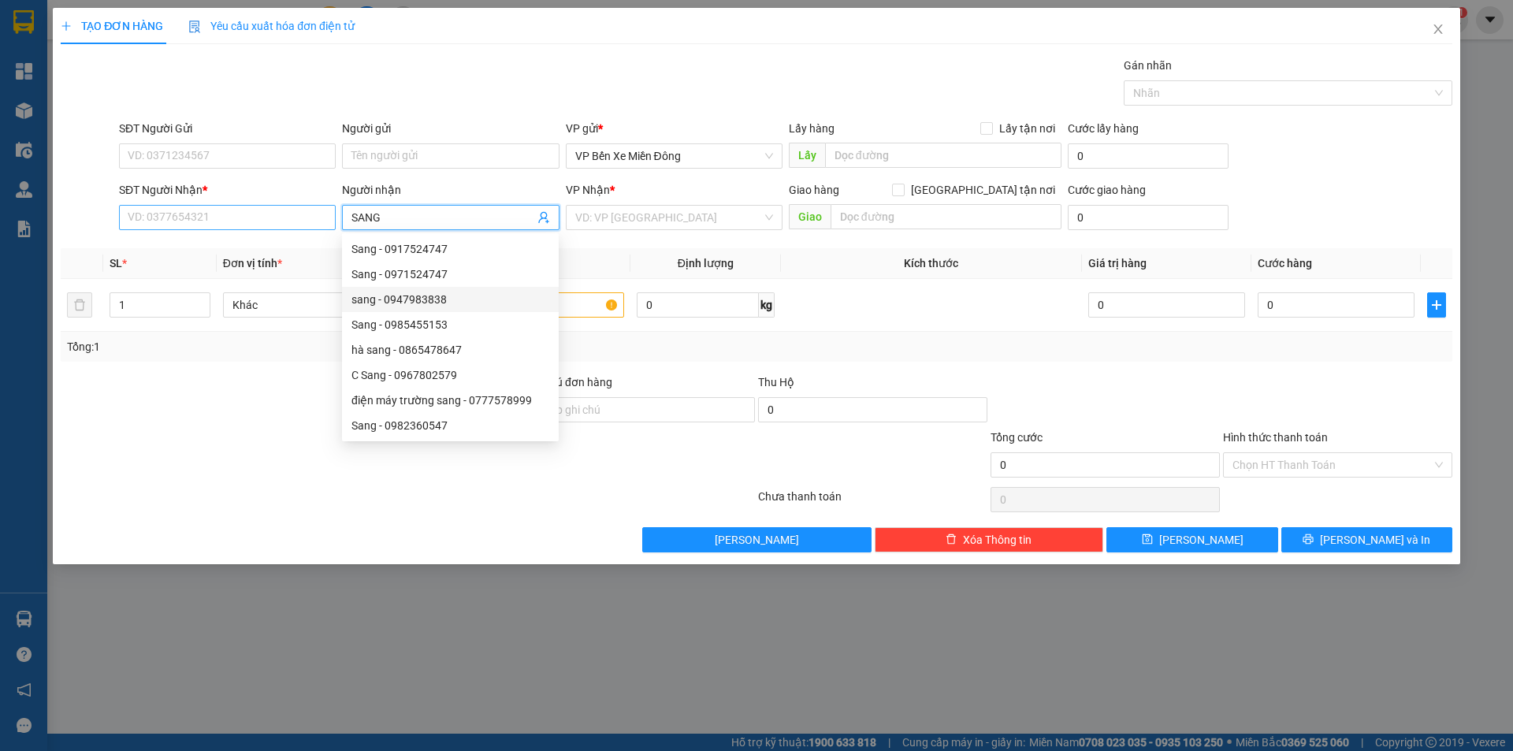
type input "SANG"
click at [180, 225] on input "SĐT Người Nhận *" at bounding box center [227, 217] width 217 height 25
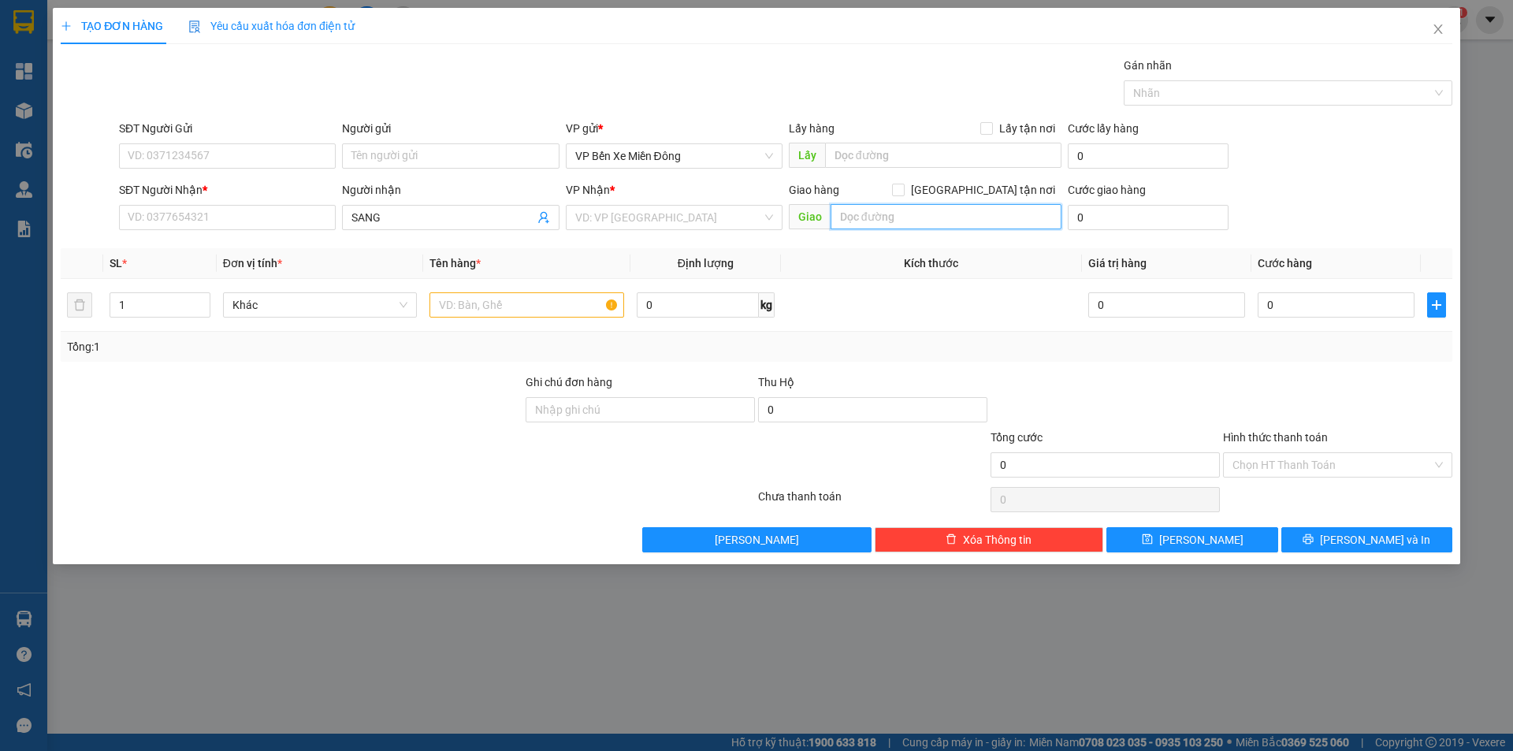
click at [840, 228] on input "text" at bounding box center [946, 216] width 231 height 25
click at [761, 229] on input "search" at bounding box center [668, 218] width 187 height 24
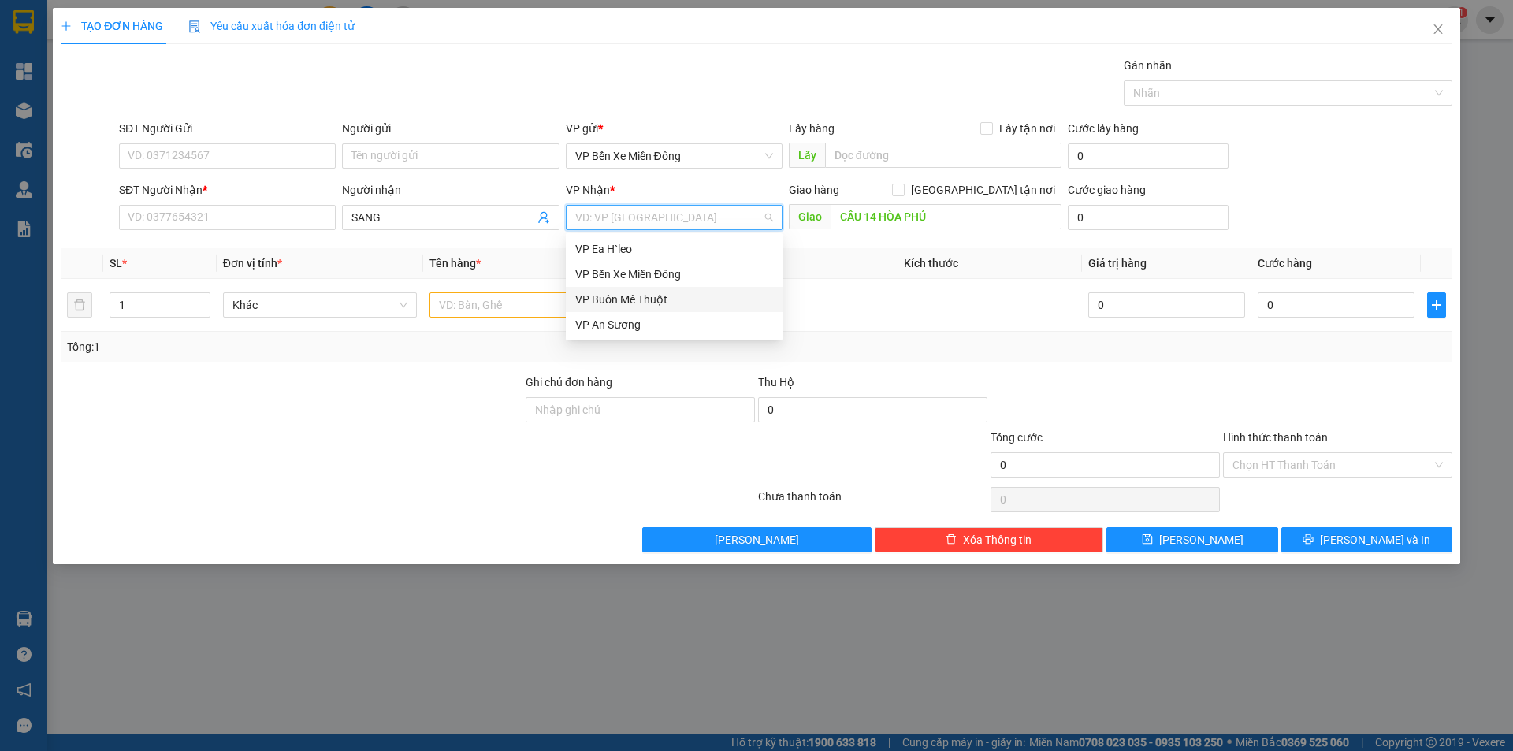
click at [719, 289] on div "VP Buôn Mê Thuột" at bounding box center [674, 299] width 217 height 25
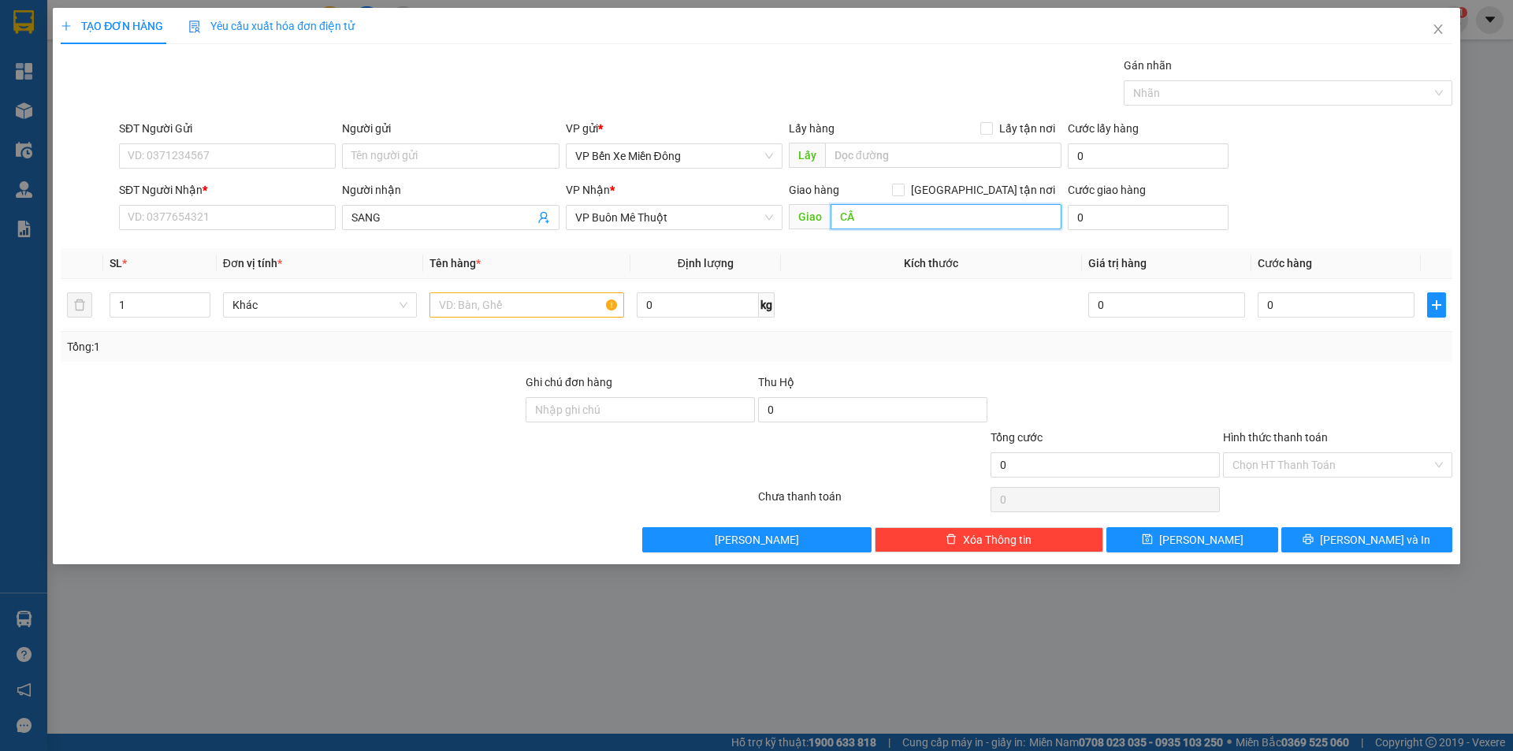
type input "C"
type input "cầu 14 [GEOGRAPHIC_DATA]"
drag, startPoint x: 392, startPoint y: 203, endPoint x: 385, endPoint y: 209, distance: 9.0
click at [385, 209] on div "Người nhận SANG" at bounding box center [450, 208] width 217 height 55
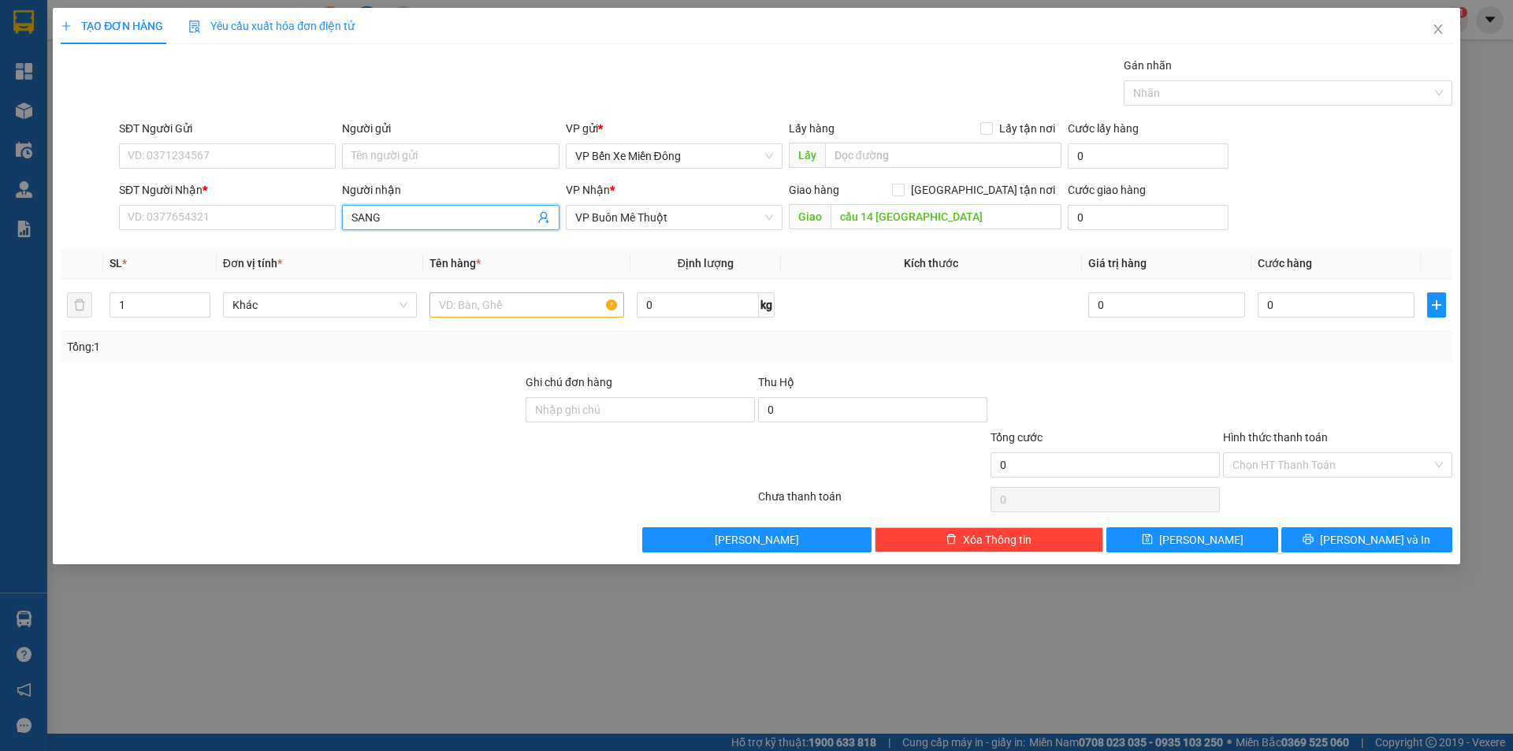
drag, startPoint x: 385, startPoint y: 209, endPoint x: 339, endPoint y: 219, distance: 46.8
click at [339, 219] on div "Người nhận SANG SANG" at bounding box center [450, 208] width 223 height 55
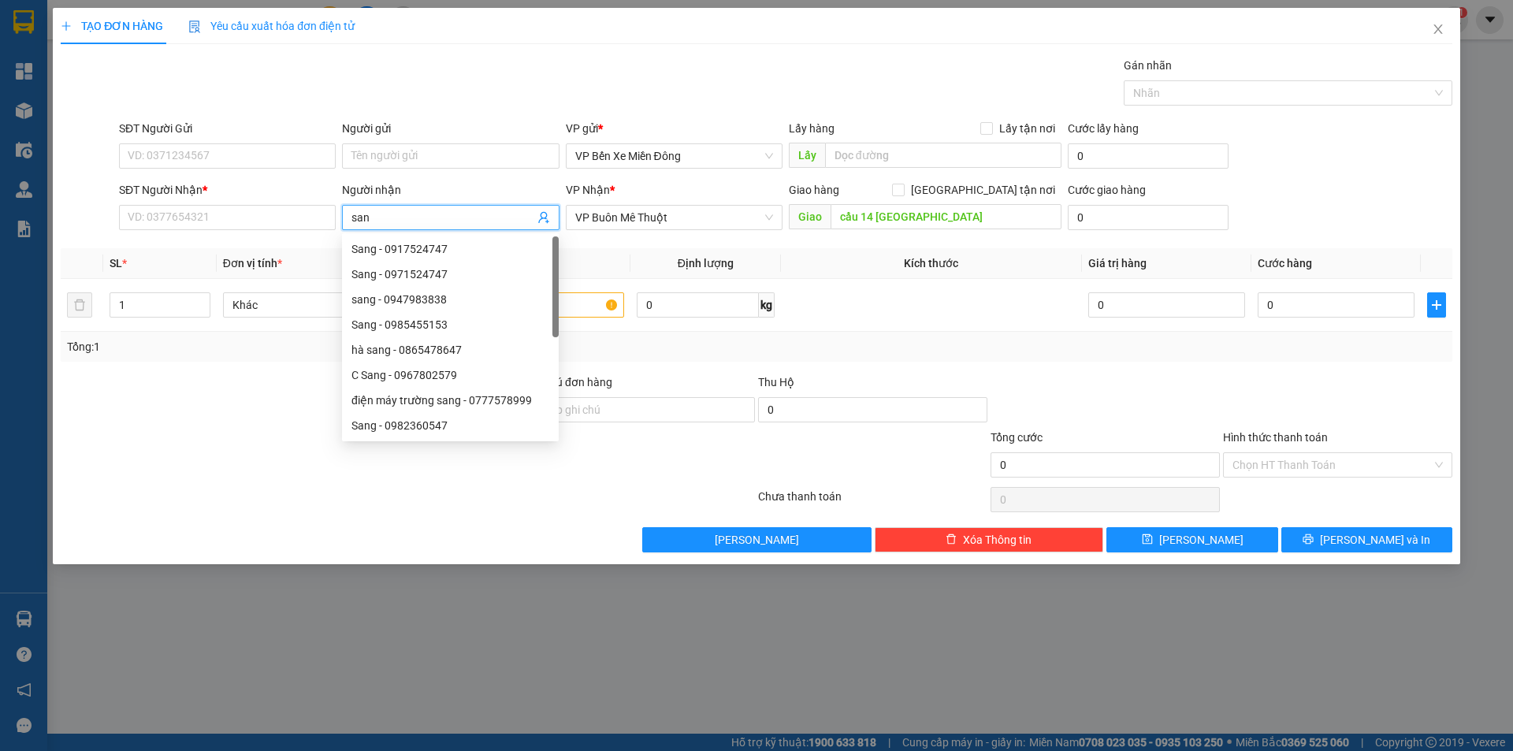
type input "sang"
click at [430, 303] on div "sang - 0947983838" at bounding box center [450, 299] width 198 height 17
type input "0947983838"
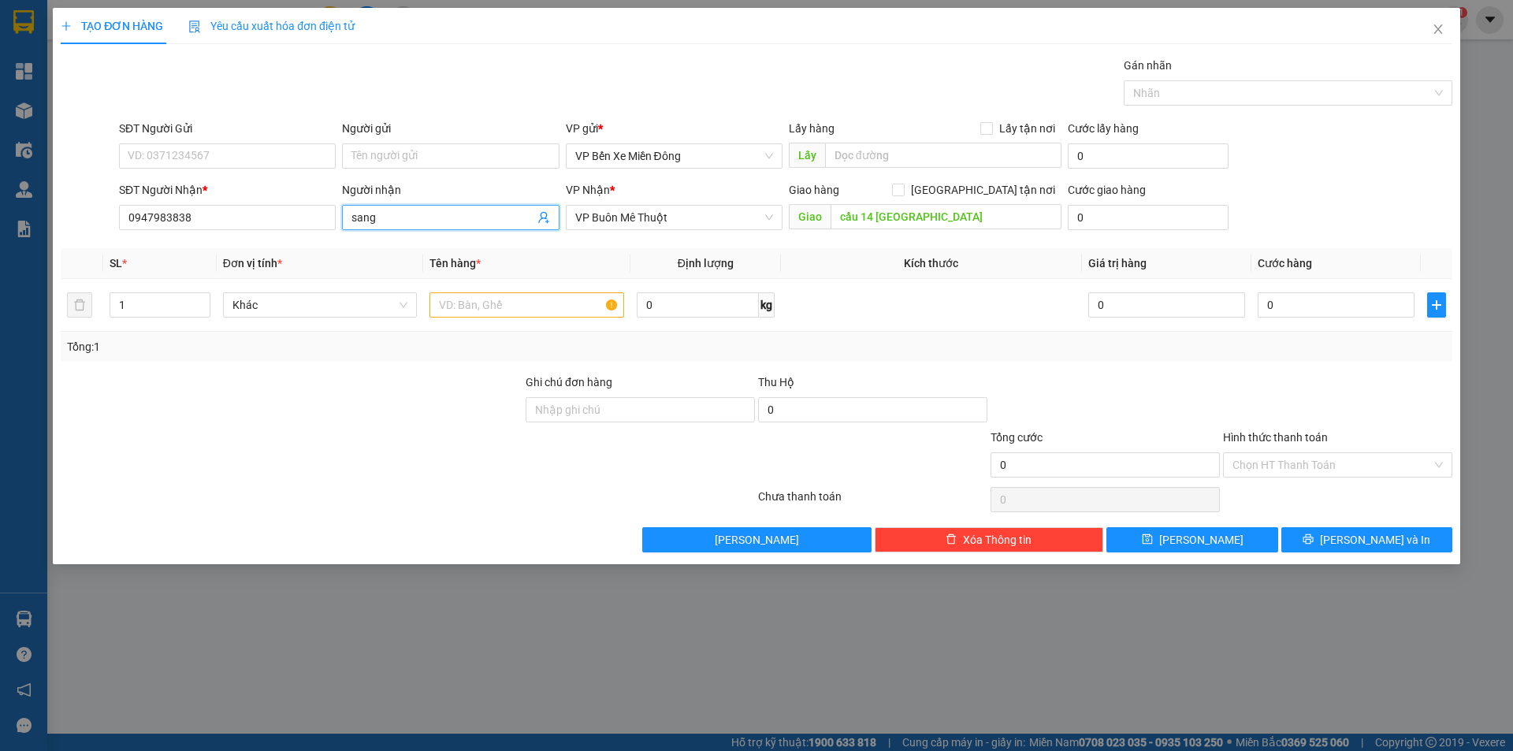
drag, startPoint x: 449, startPoint y: 221, endPoint x: 344, endPoint y: 221, distance: 105.6
click at [351, 221] on span "sang" at bounding box center [450, 217] width 217 height 25
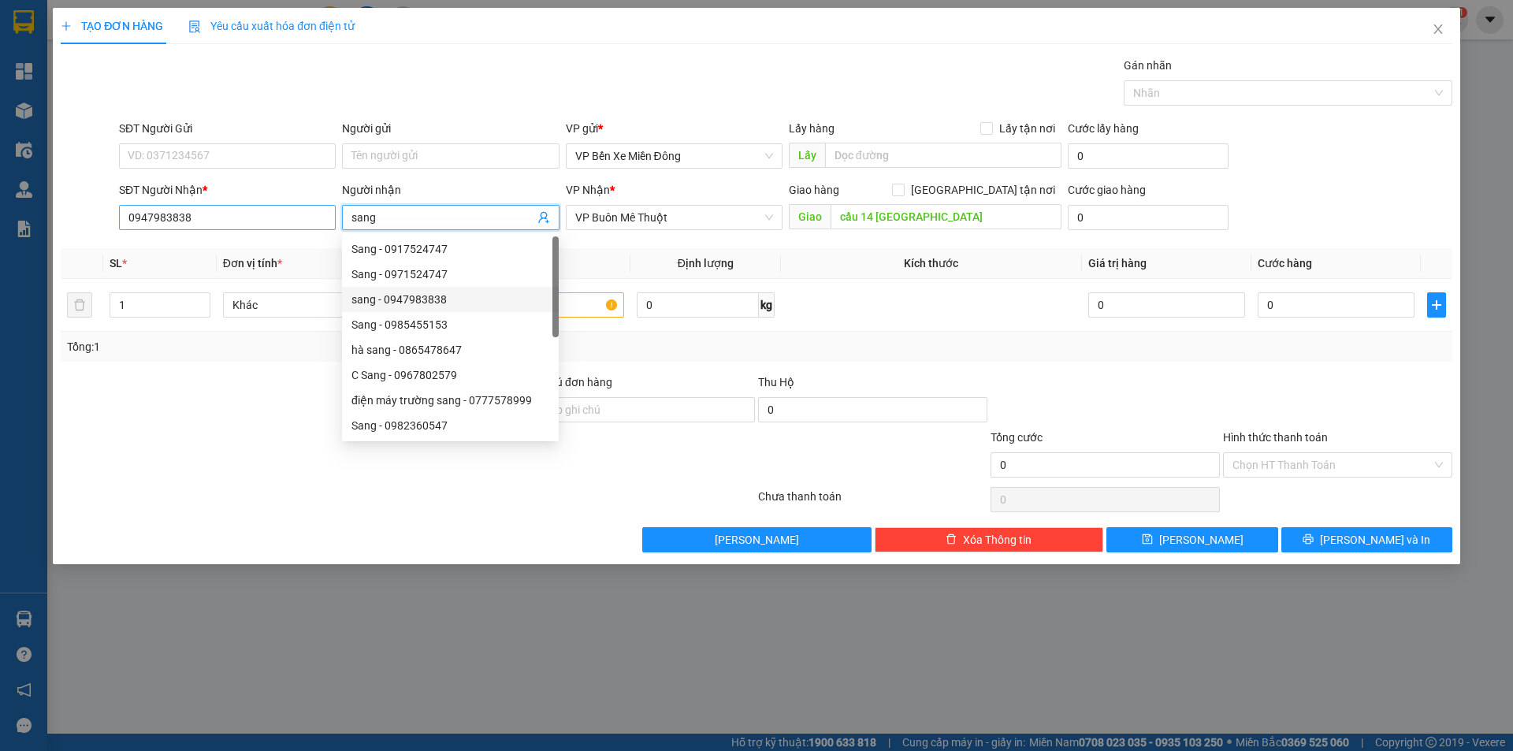
type input "sang"
drag, startPoint x: 225, startPoint y: 221, endPoint x: 80, endPoint y: 231, distance: 145.3
click at [80, 231] on div "SĐT Người Nhận * 0947983838 0947983838 Người nhận sang VP Nhận * VP Buôn Mê Thu…" at bounding box center [756, 208] width 1395 height 55
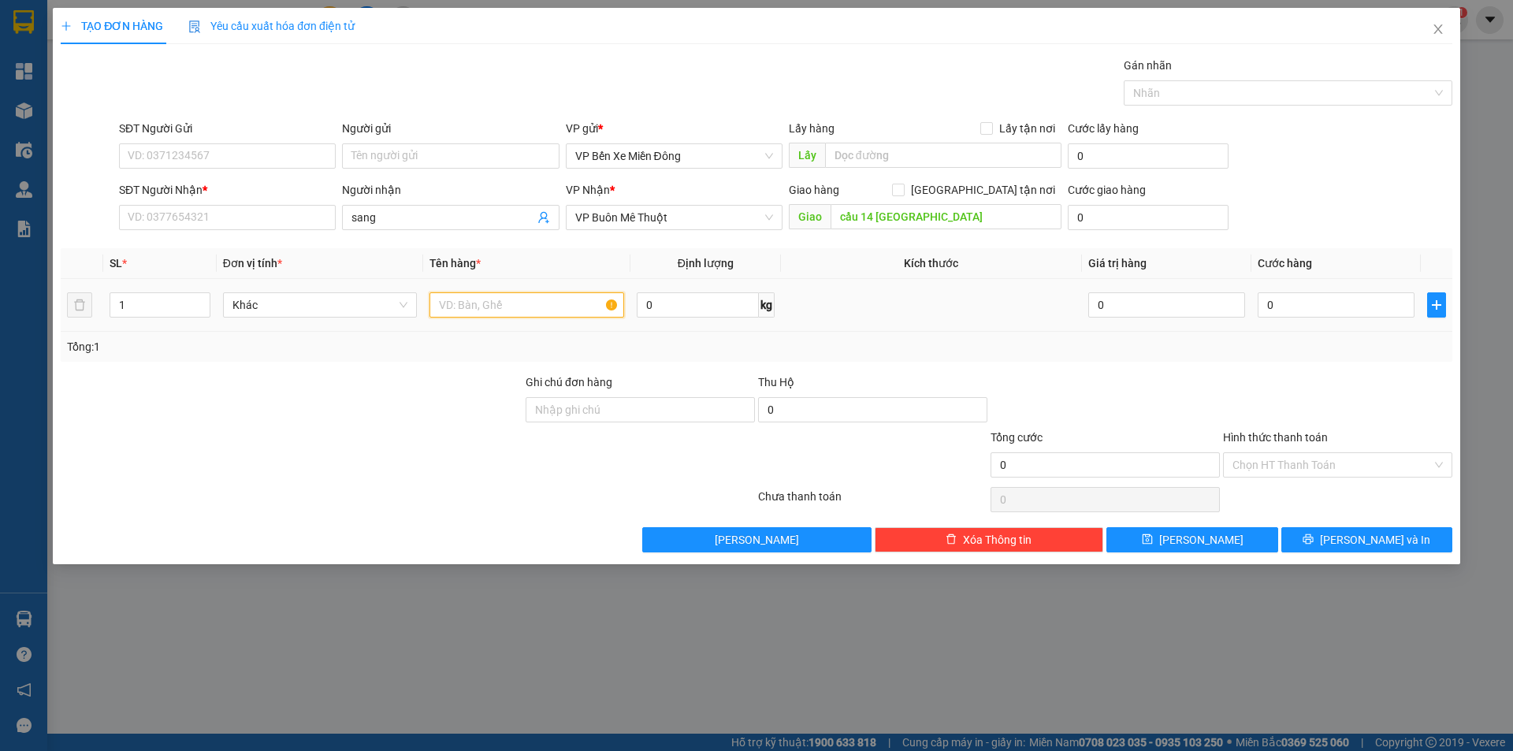
click at [484, 295] on input "text" at bounding box center [526, 304] width 195 height 25
type input "1 kiện vé số cào"
click at [451, 364] on div "Transit Pickup Surcharge Ids Transit Deliver Surcharge Ids Transit Deliver Surc…" at bounding box center [757, 305] width 1392 height 496
click at [204, 212] on input "SĐT Người Nhận *" at bounding box center [227, 217] width 217 height 25
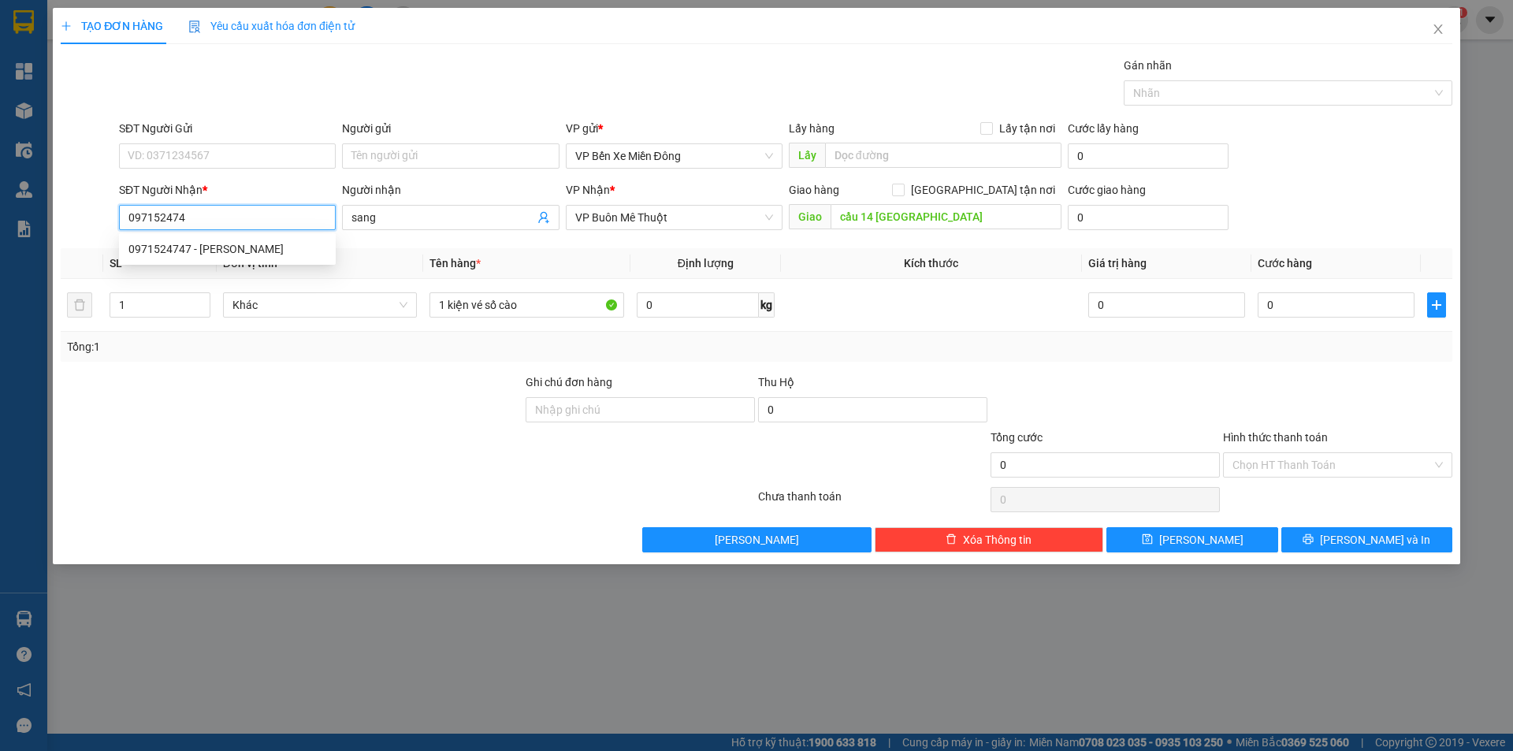
type input "0971524747"
click at [186, 240] on div "0971524747 - [PERSON_NAME]" at bounding box center [227, 248] width 198 height 17
type input "Sang"
type input "Cầu 14 [GEOGRAPHIC_DATA]"
type input "0971524747"
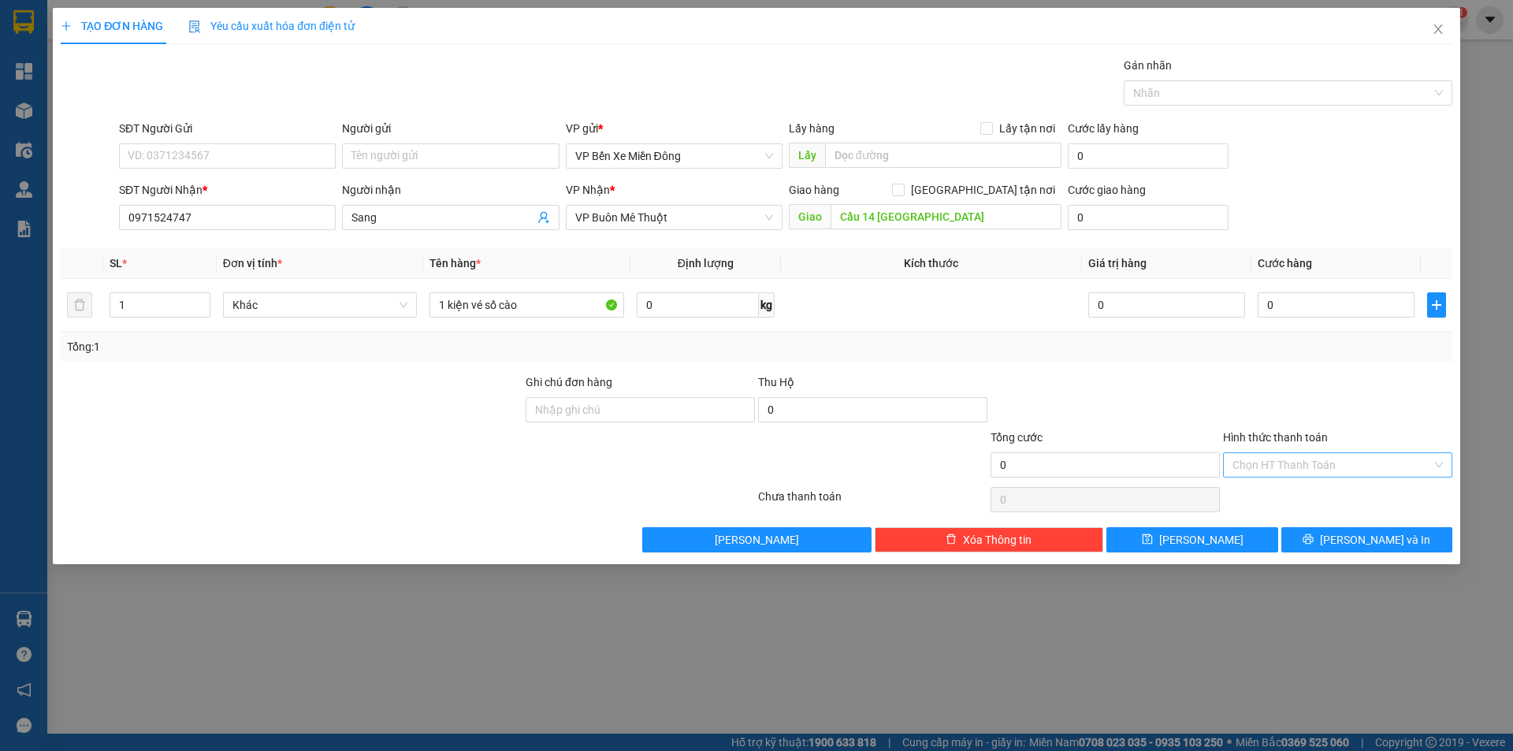
click at [1287, 471] on input "Hình thức thanh toán" at bounding box center [1331, 465] width 199 height 24
click at [1325, 299] on input "0" at bounding box center [1336, 304] width 157 height 25
type input "5"
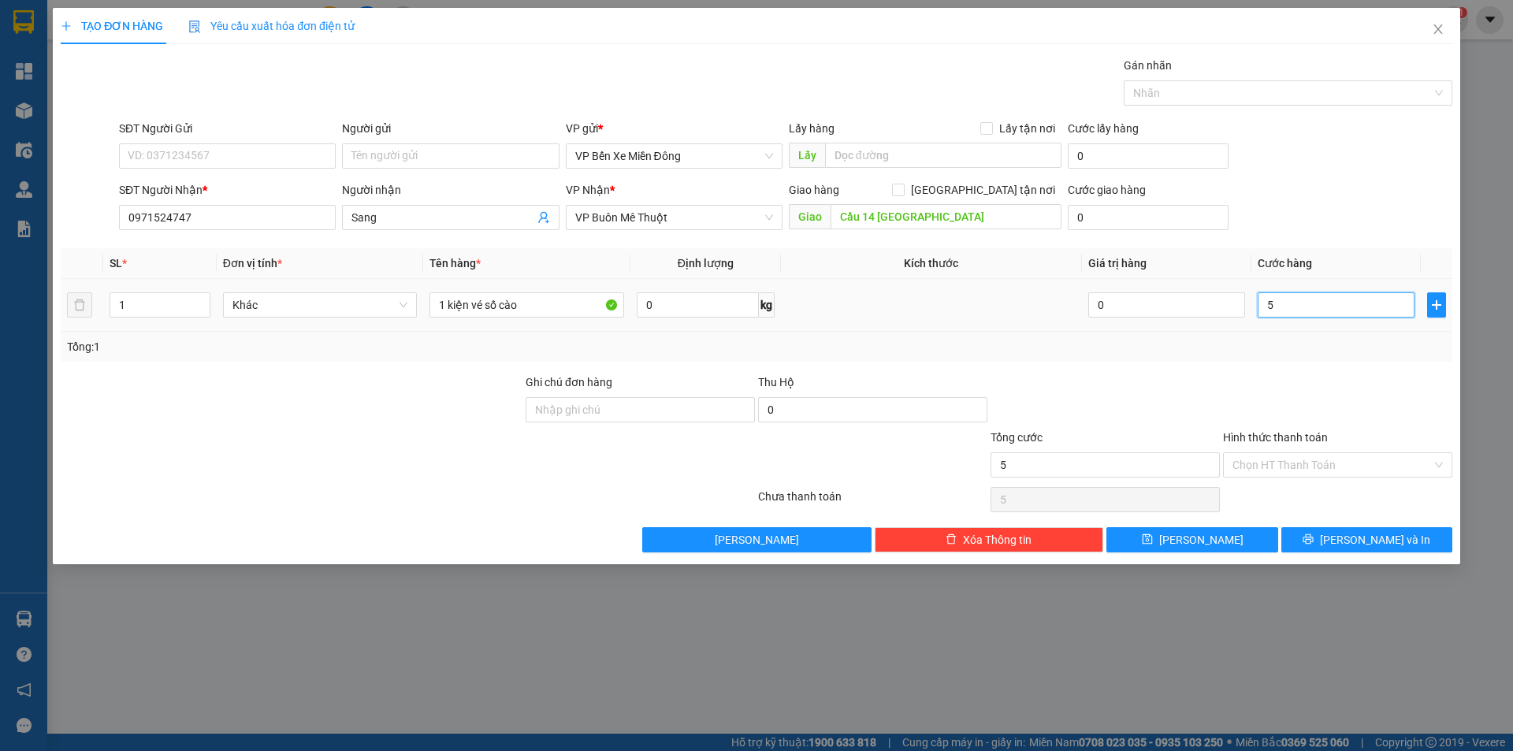
type input "50"
type input "500"
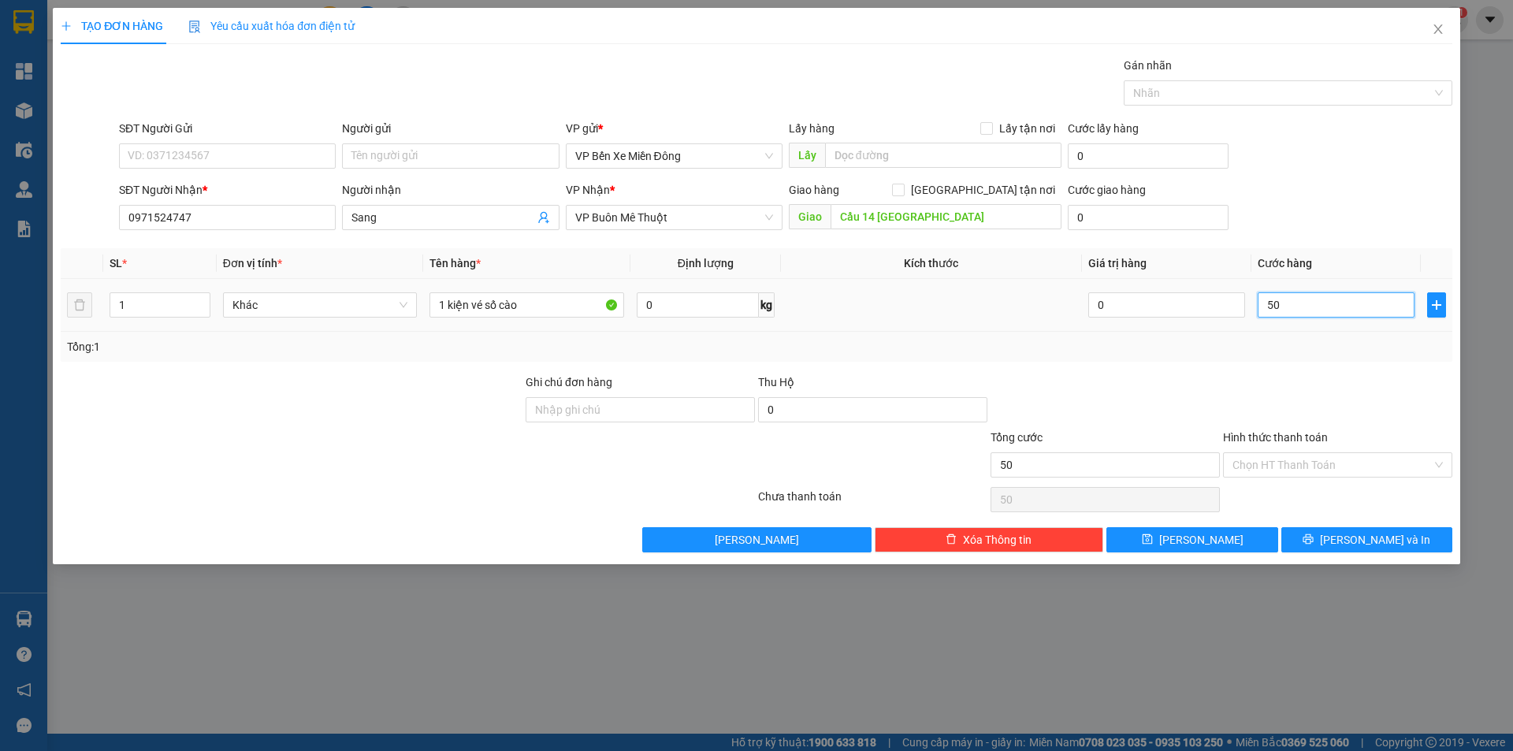
type input "500"
type input "5.000"
type input "50.000"
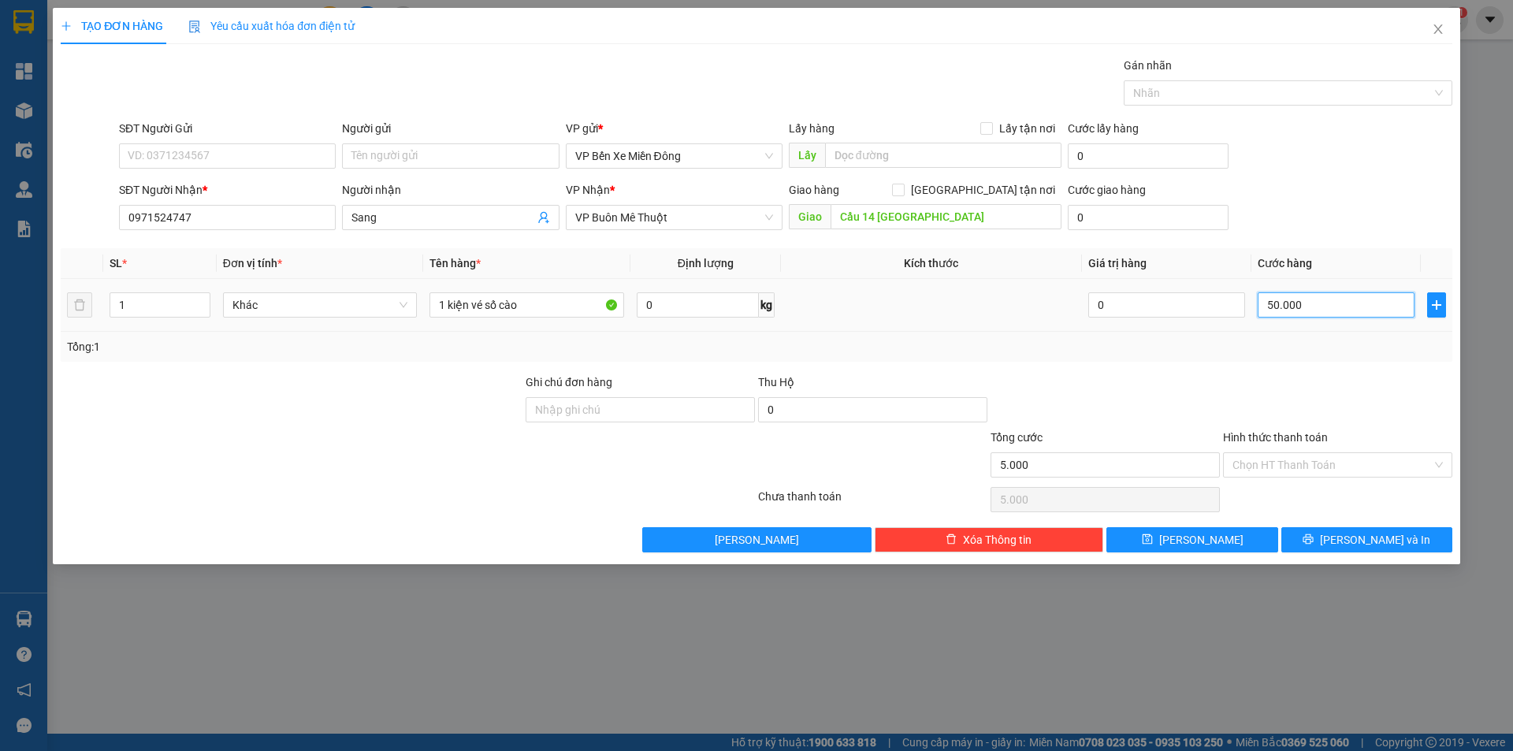
type input "50.000"
click at [1334, 450] on div "Hình thức thanh toán" at bounding box center [1337, 441] width 229 height 24
click at [544, 313] on input "1 kiện vé số cào" at bounding box center [526, 304] width 195 height 25
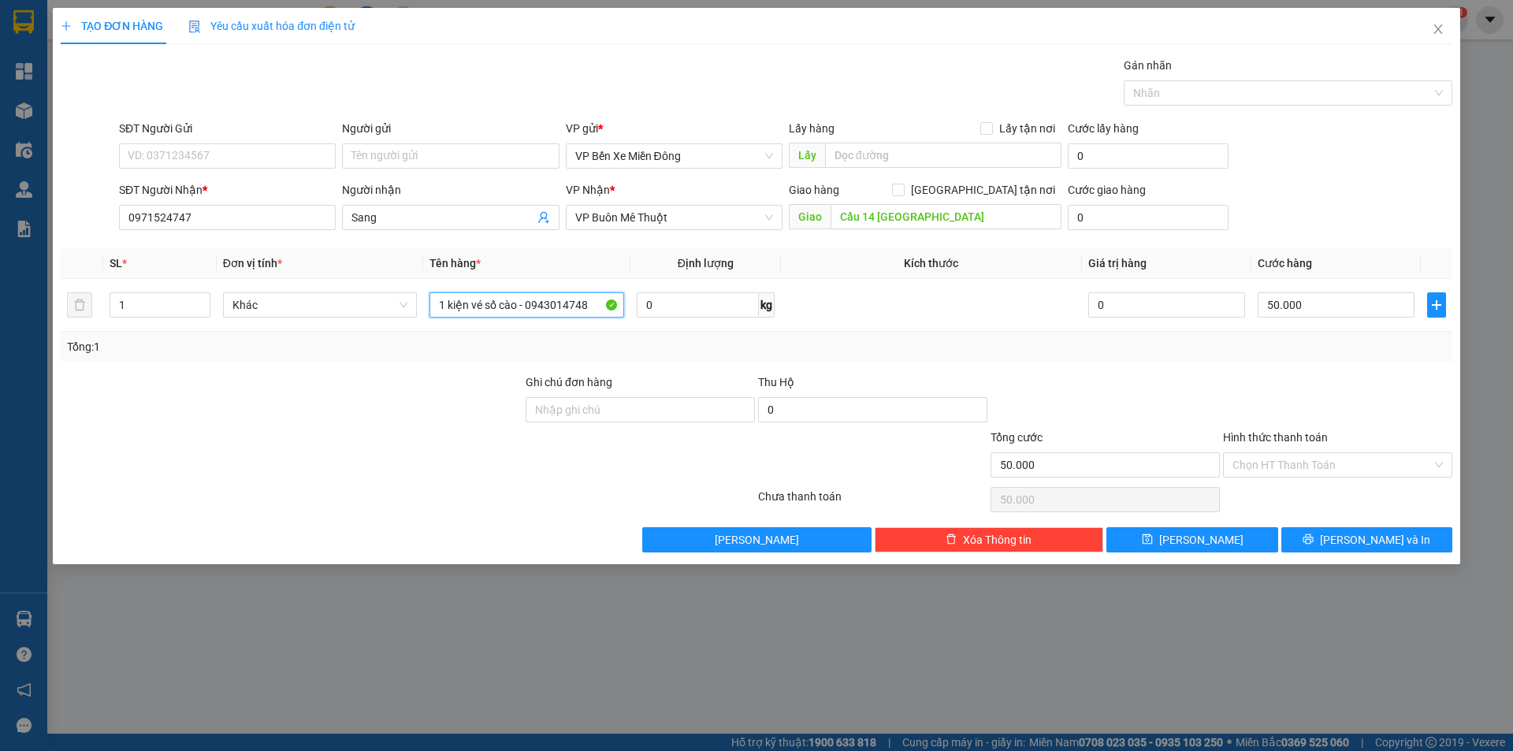
type input "1 kiện vé số cào - 0943014748"
click at [451, 342] on div "Tổng: 1" at bounding box center [325, 346] width 517 height 17
click at [1239, 531] on button "[PERSON_NAME]" at bounding box center [1191, 539] width 171 height 25
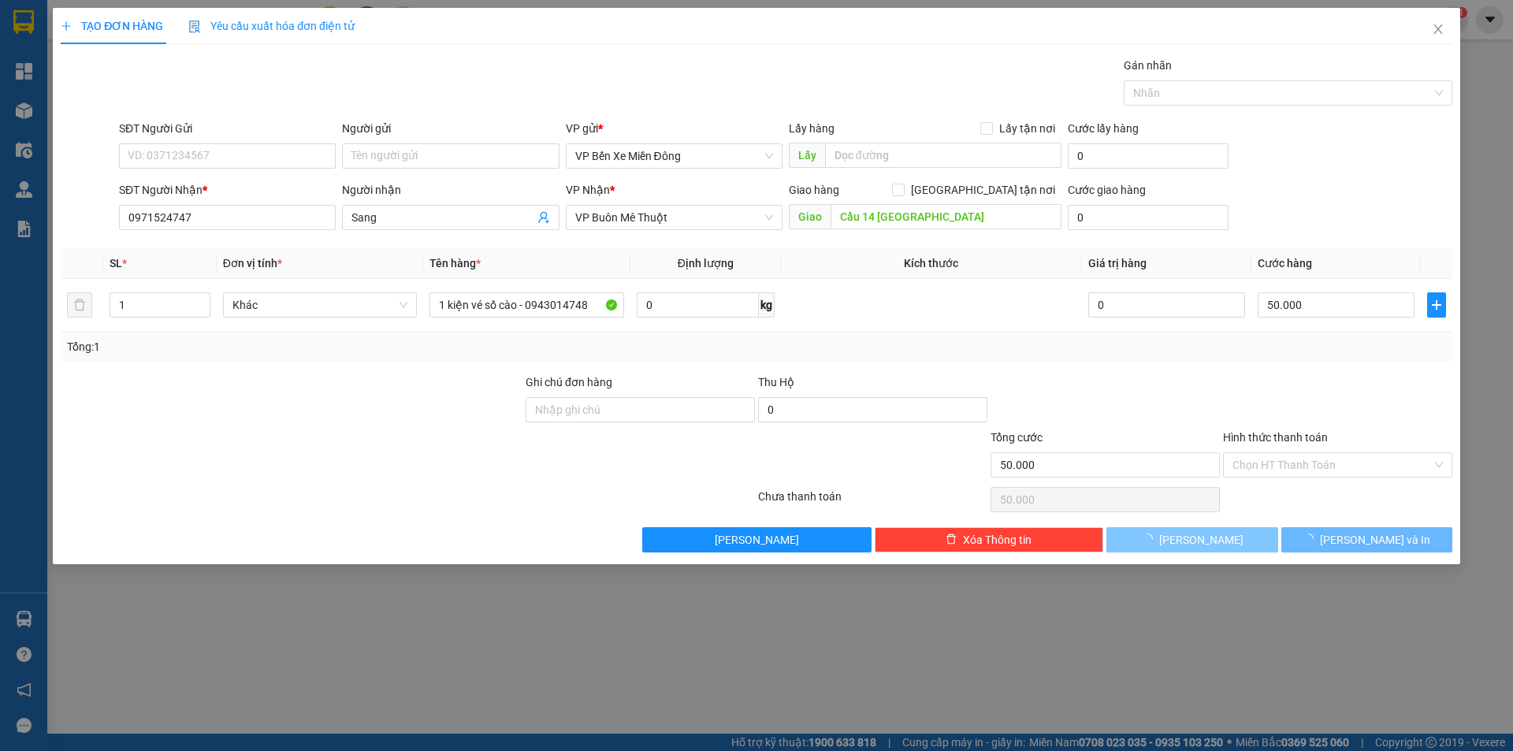
type input "0"
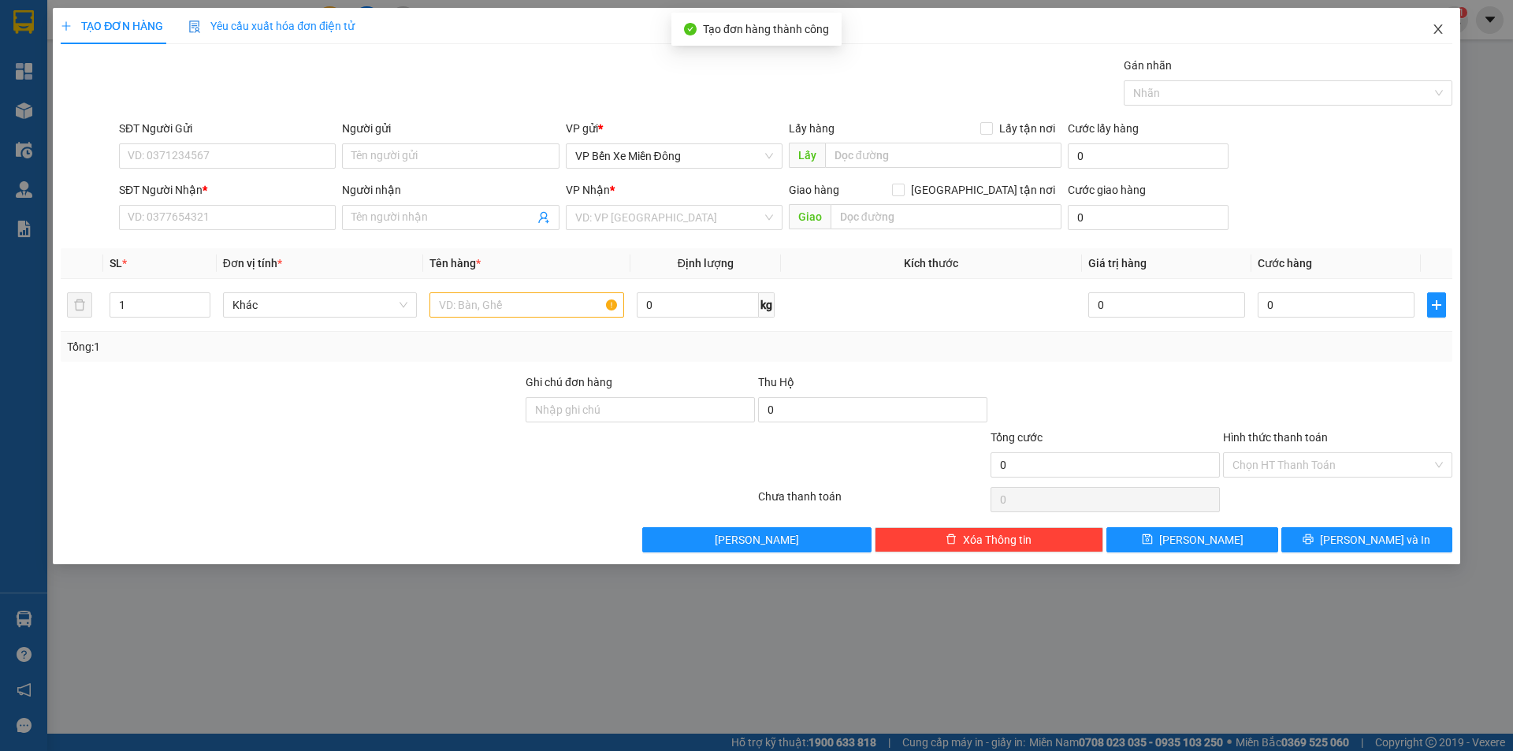
click at [1444, 27] on span "Close" at bounding box center [1438, 30] width 44 height 44
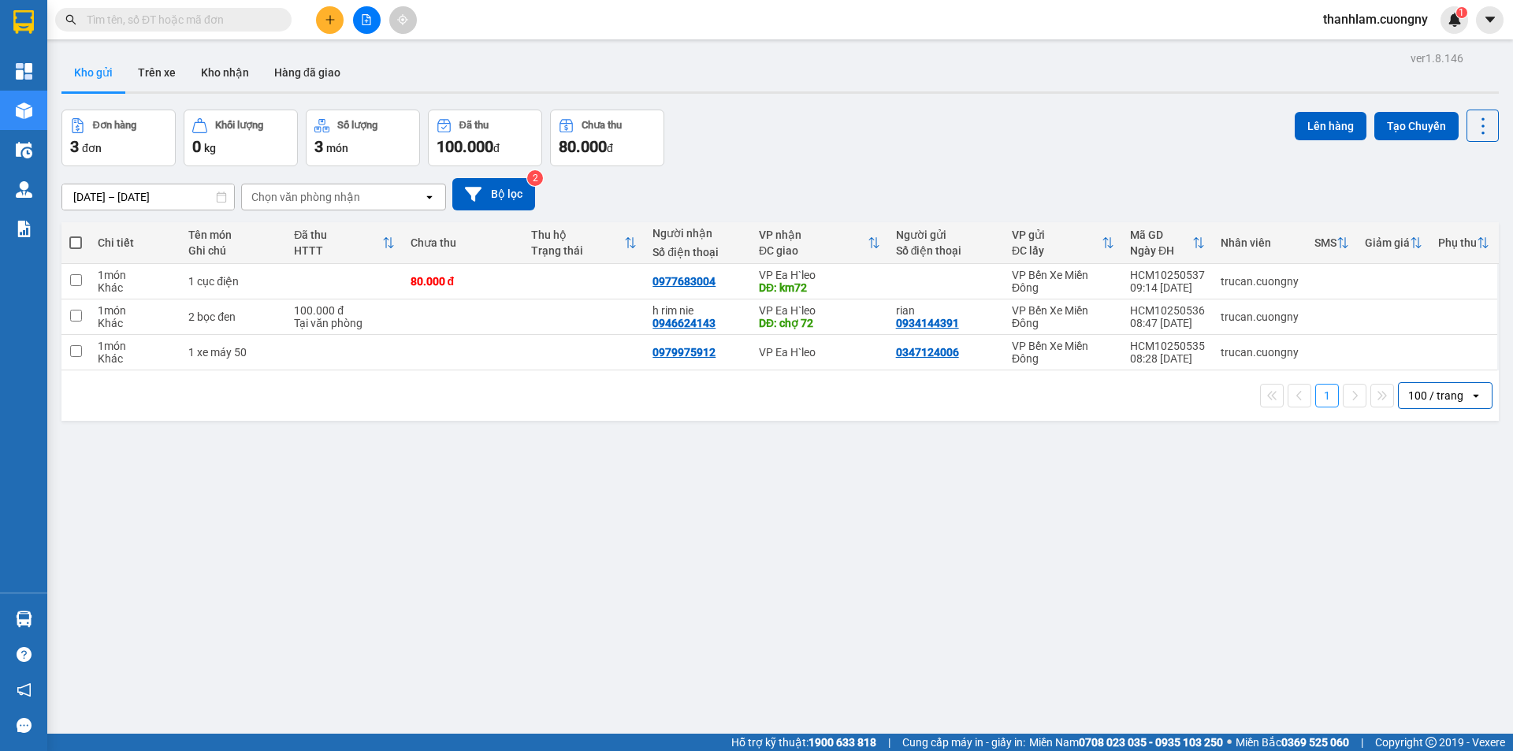
click at [174, 25] on input "text" at bounding box center [180, 19] width 186 height 17
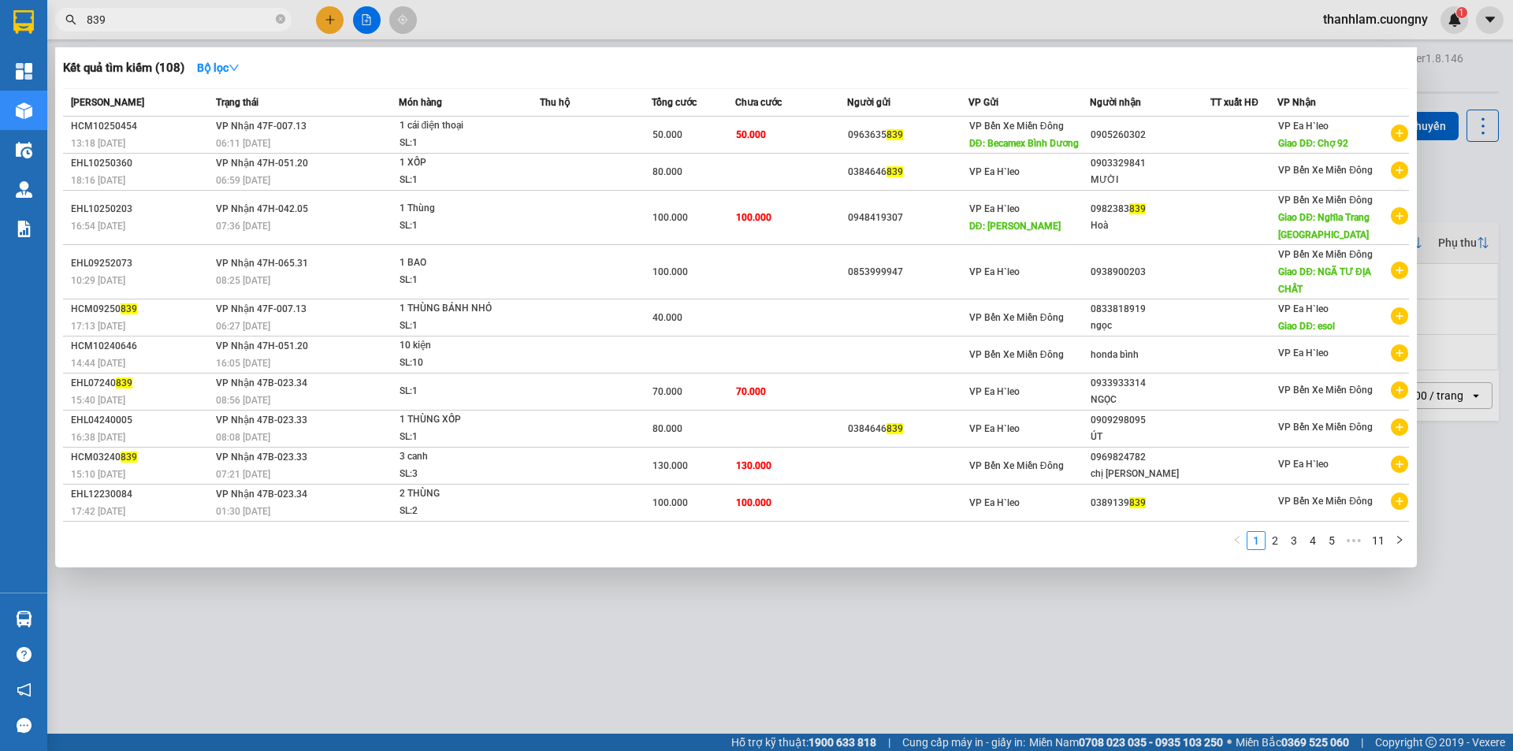
click at [87, 22] on input "839" at bounding box center [180, 19] width 186 height 17
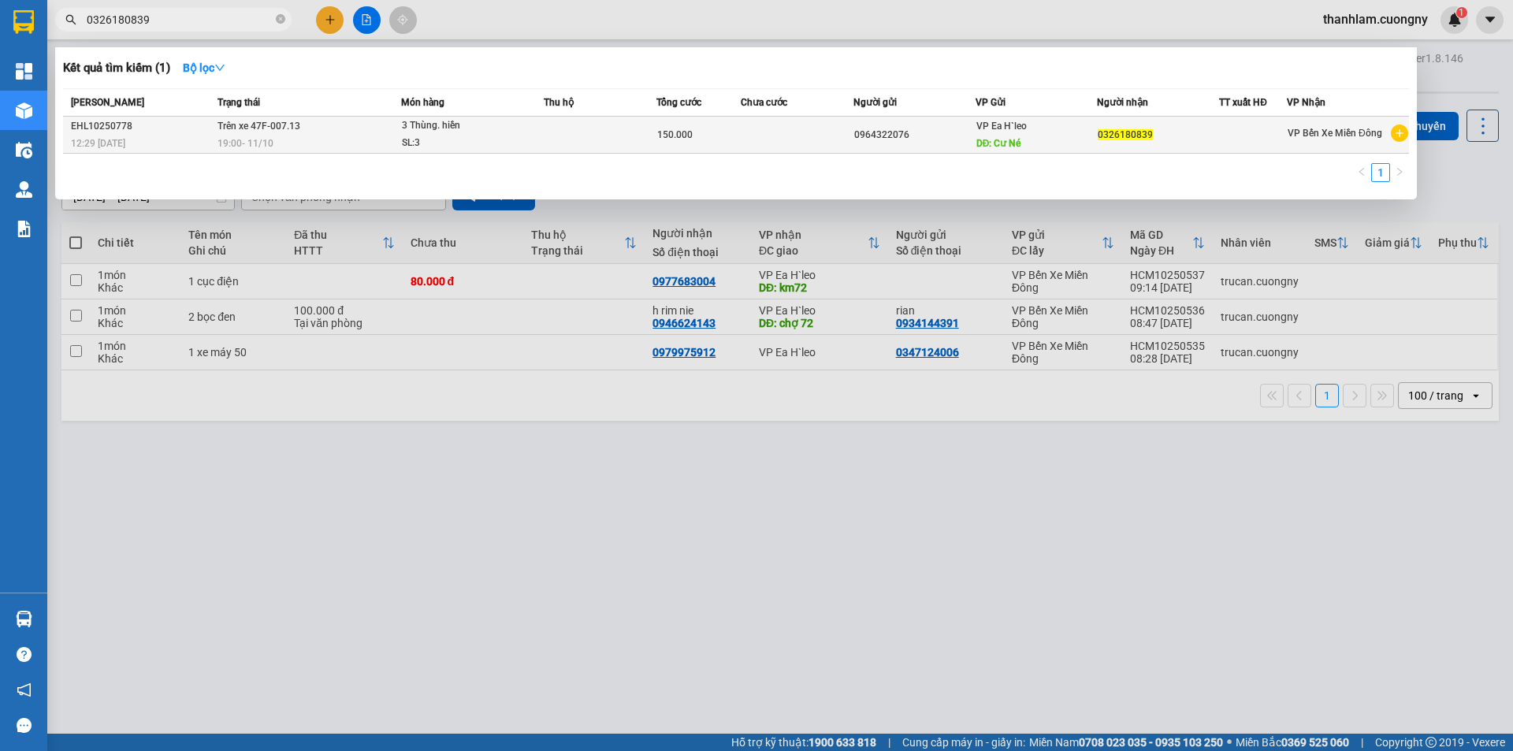
type input "0326180839"
click at [180, 133] on div "EHL10250778" at bounding box center [142, 126] width 142 height 17
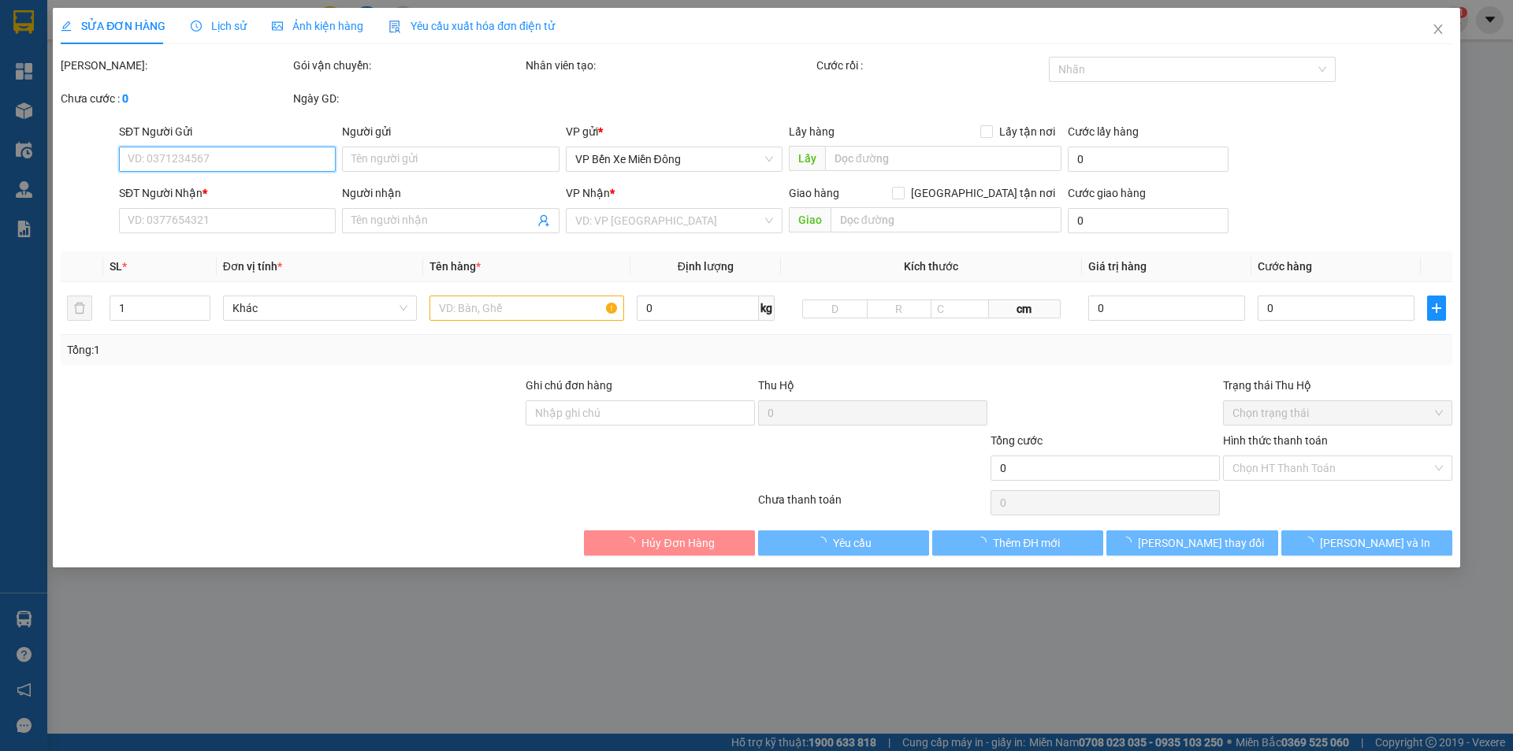
type input "0964322076"
type input "Cư Né"
type input "0326180839"
type input "150.000"
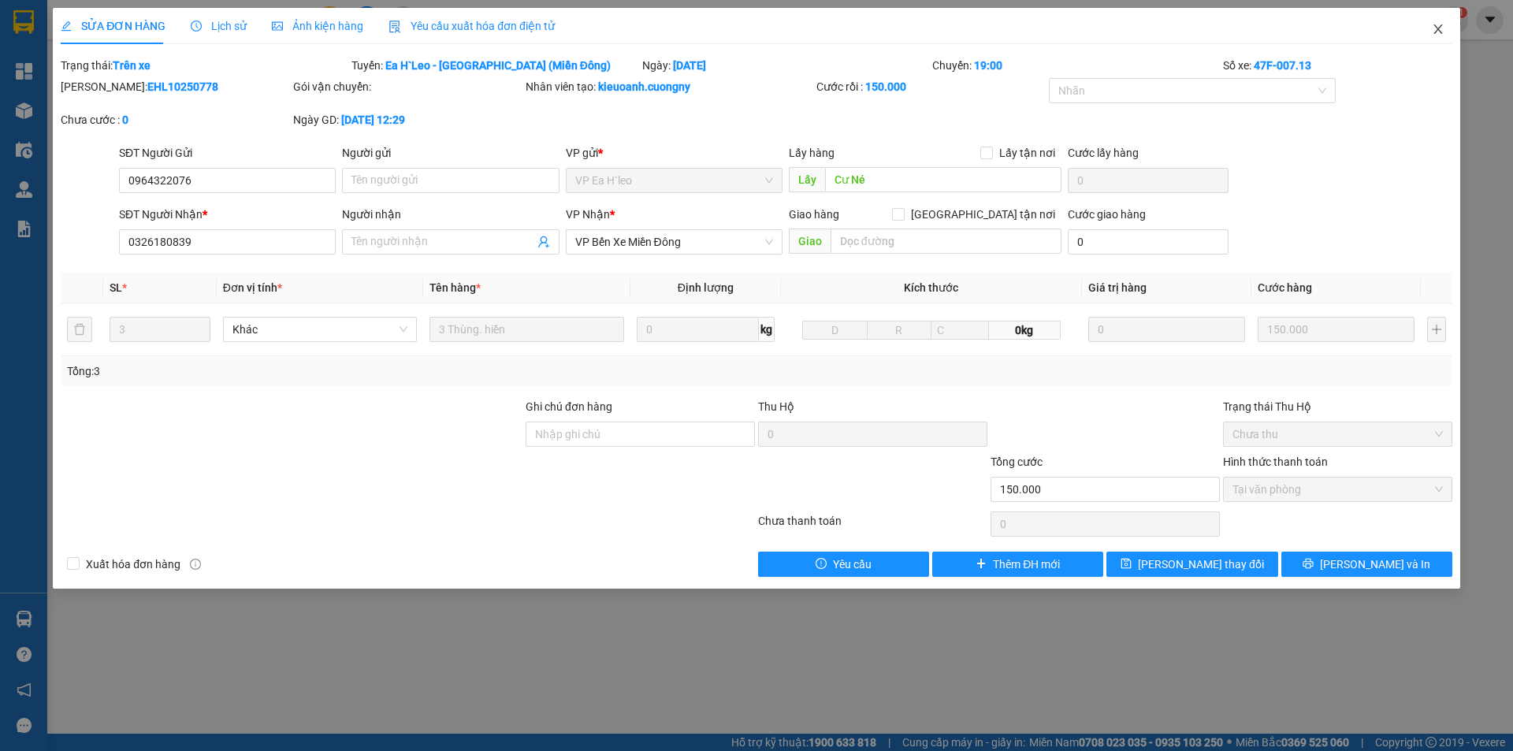
click at [1445, 29] on span "Close" at bounding box center [1438, 30] width 44 height 44
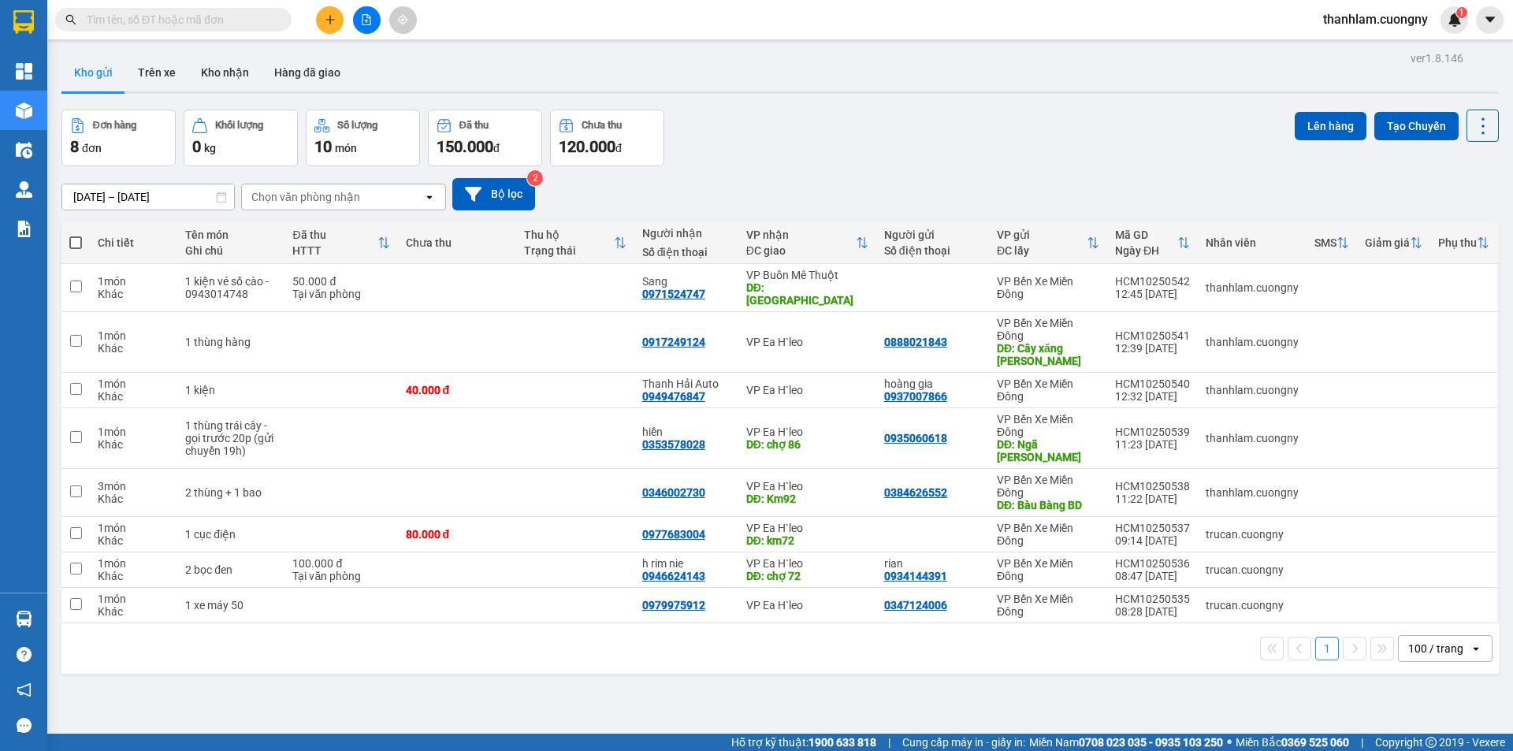
click at [146, 9] on span at bounding box center [173, 20] width 236 height 24
click at [135, 10] on span at bounding box center [173, 20] width 236 height 24
click at [132, 20] on input "text" at bounding box center [180, 19] width 186 height 17
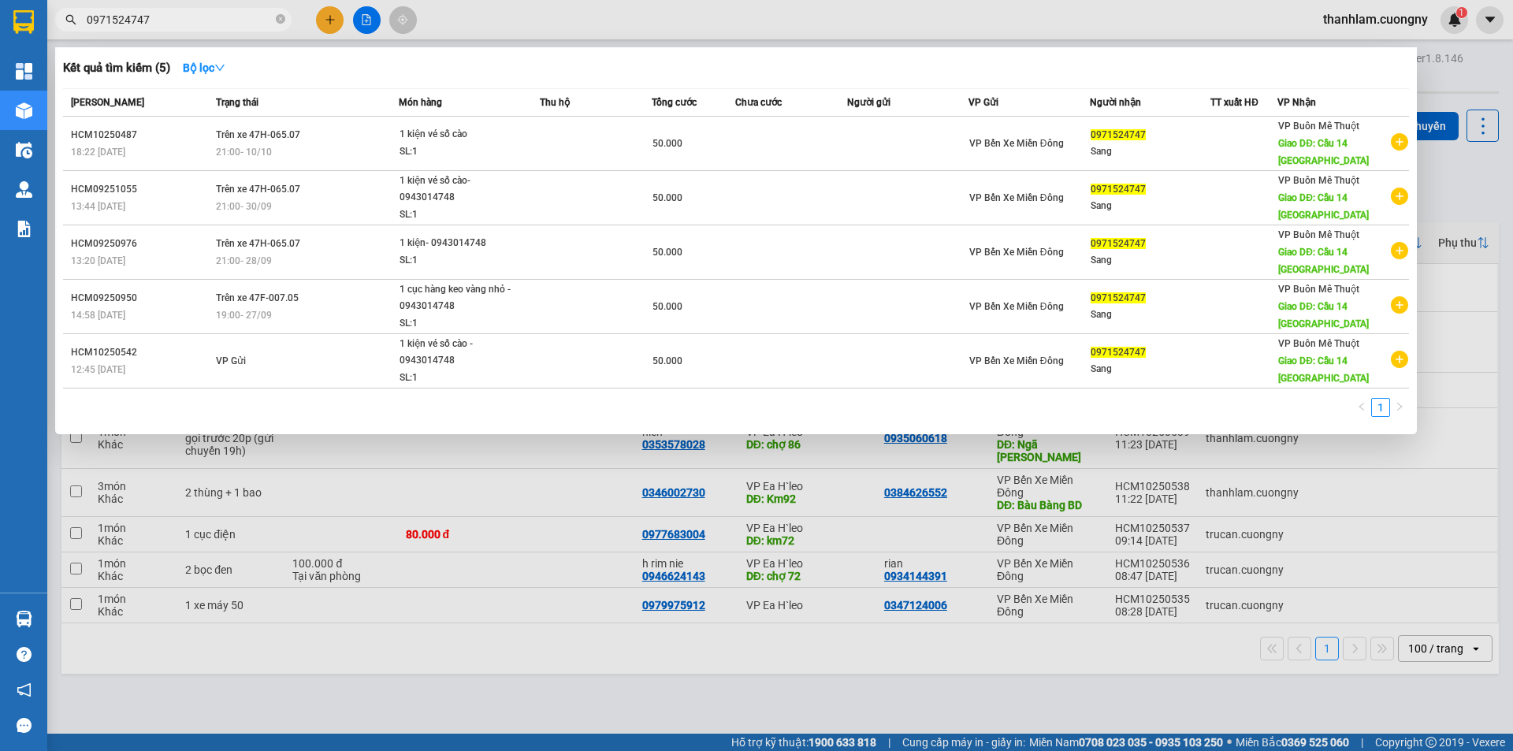
type input "0971524747"
click at [944, 702] on div at bounding box center [756, 375] width 1513 height 751
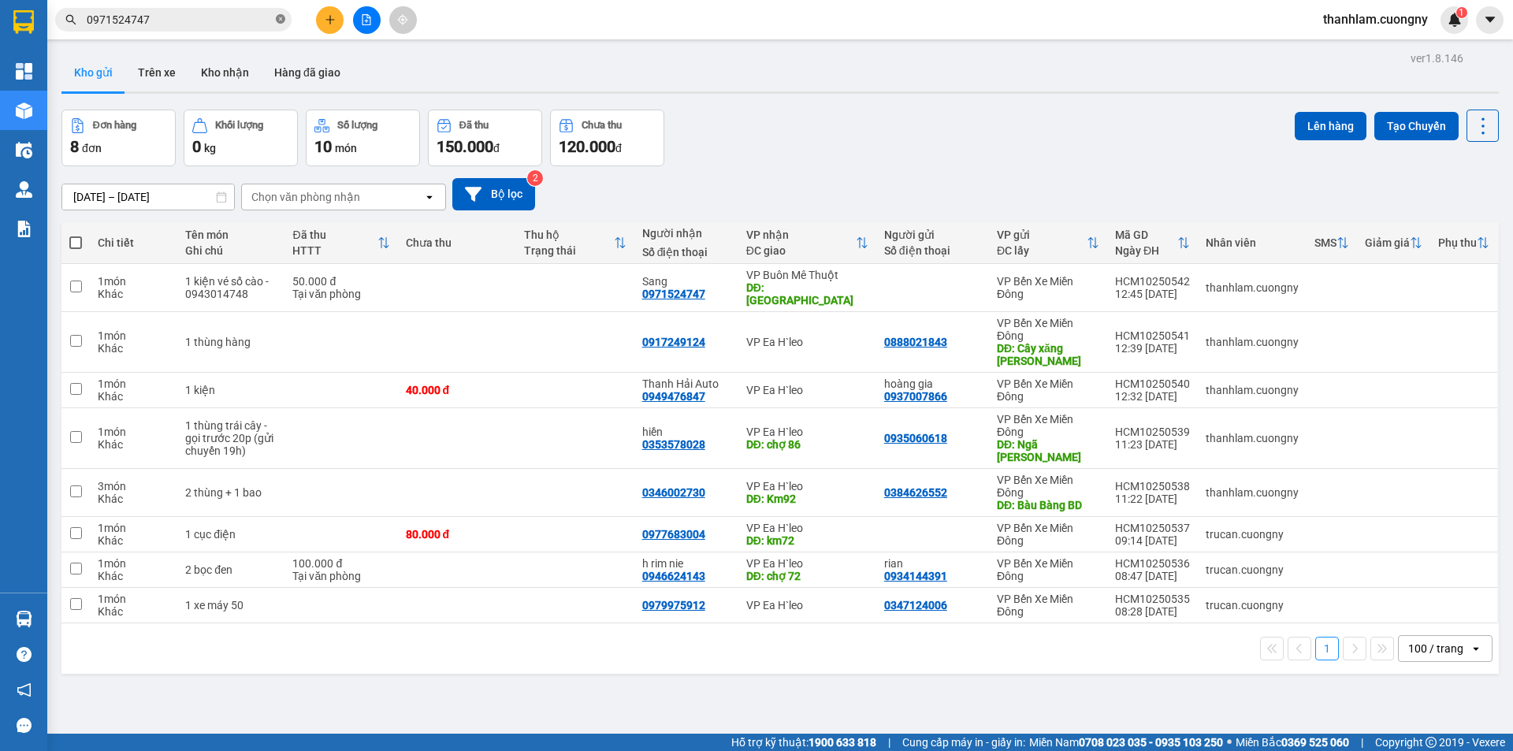
click at [284, 24] on icon "close-circle" at bounding box center [280, 18] width 9 height 9
click at [239, 24] on input "text" at bounding box center [180, 19] width 186 height 17
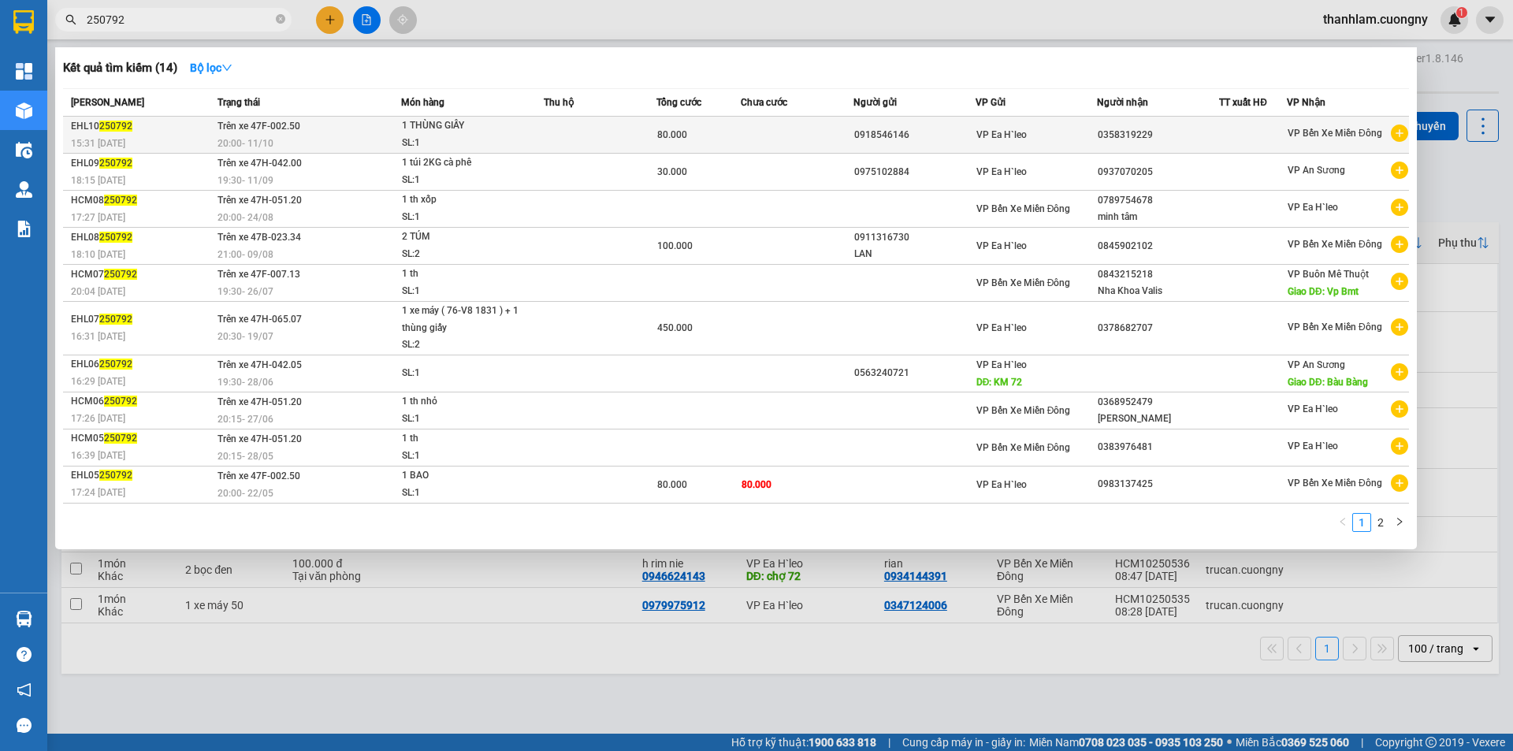
type input "250792"
click at [157, 141] on div "15:31 - 11/10" at bounding box center [142, 143] width 142 height 17
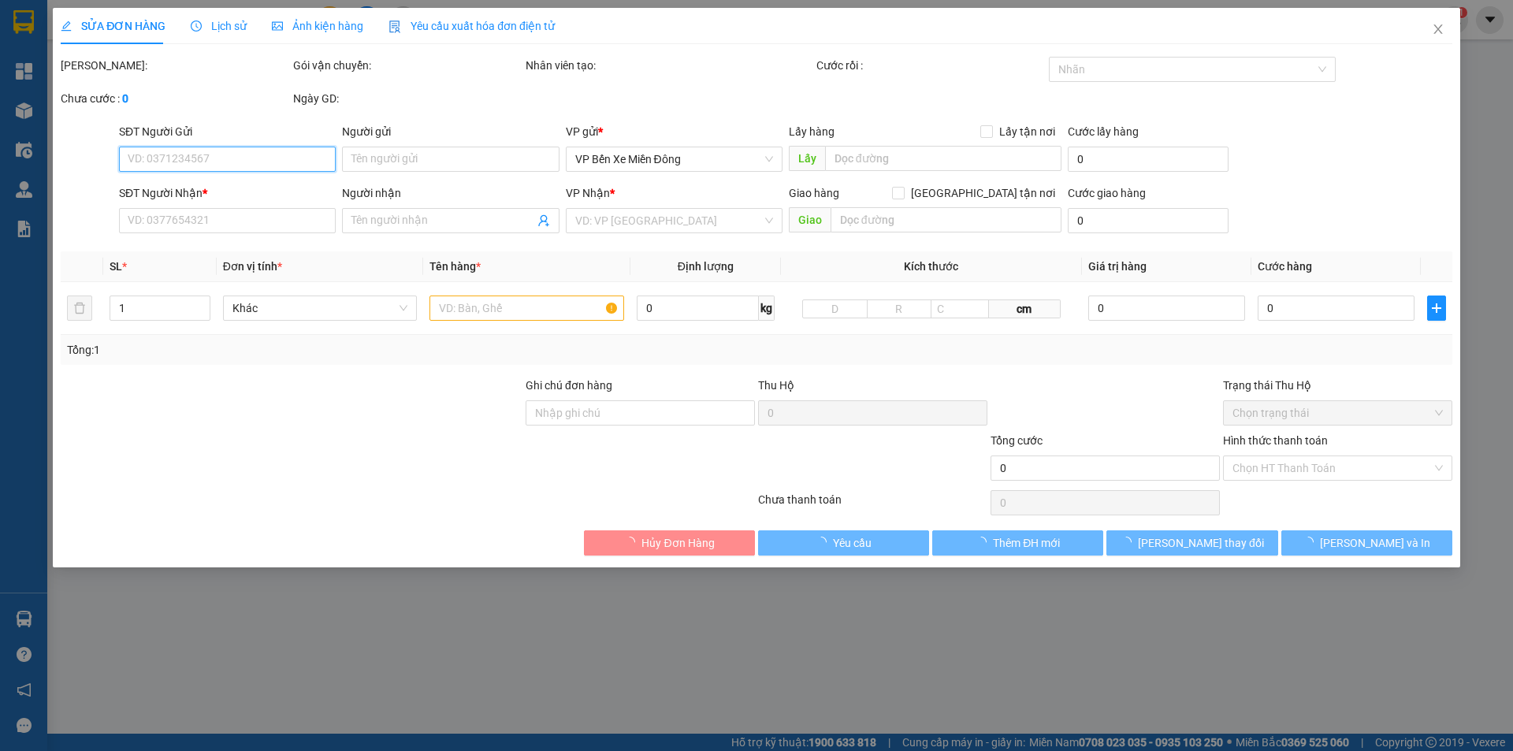
type input "0918546146"
type input "0358319229"
type input "80.000"
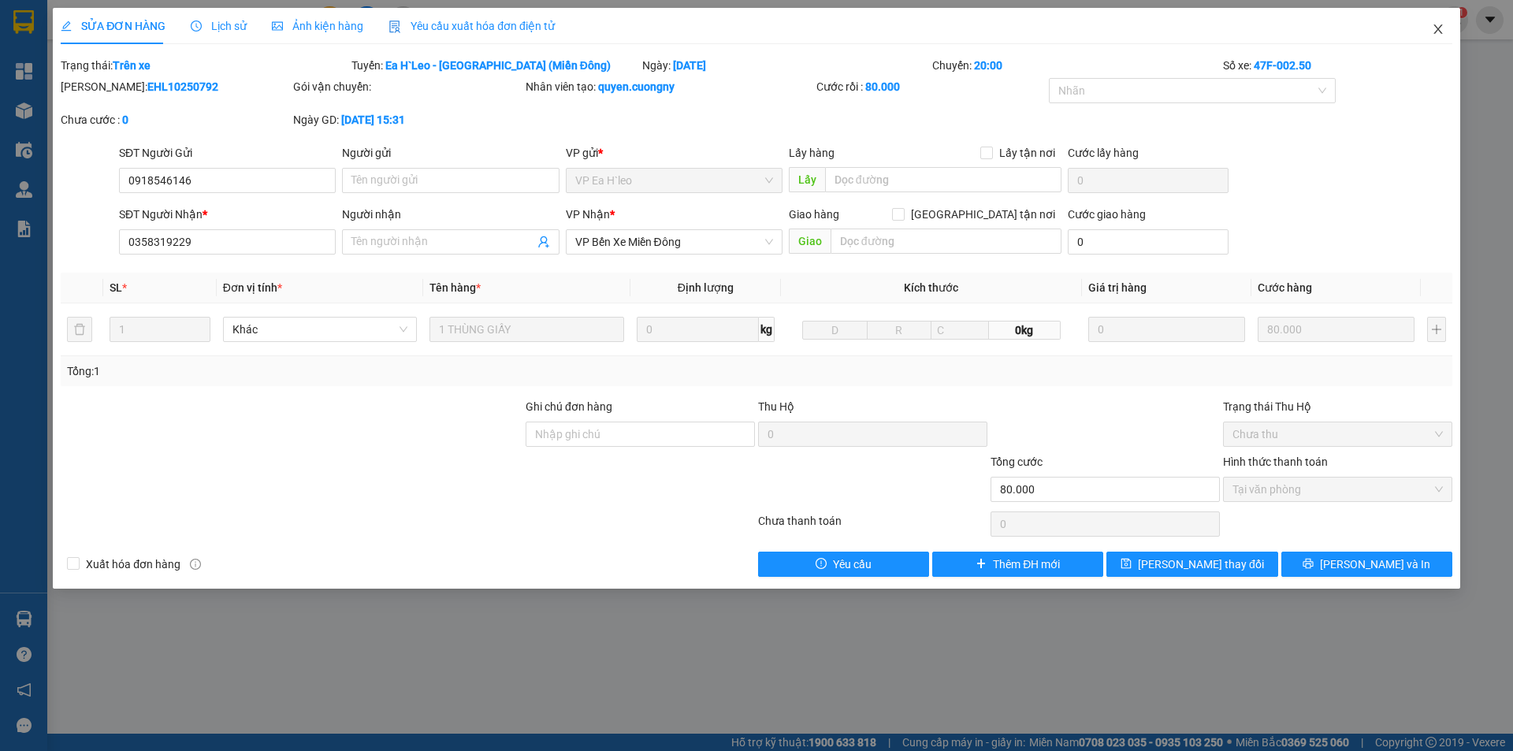
click at [1439, 20] on span "Close" at bounding box center [1438, 30] width 44 height 44
